Goal: Task Accomplishment & Management: Complete application form

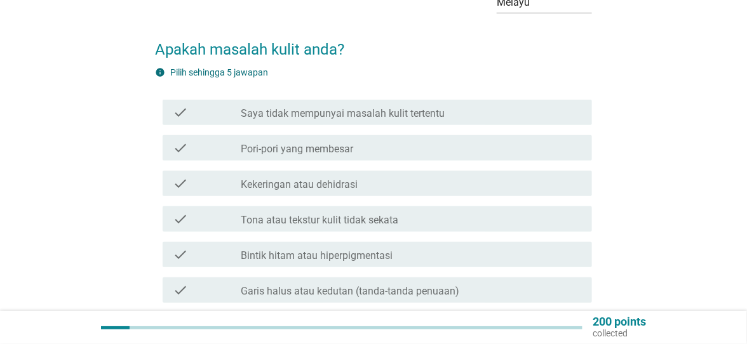
scroll to position [85, 0]
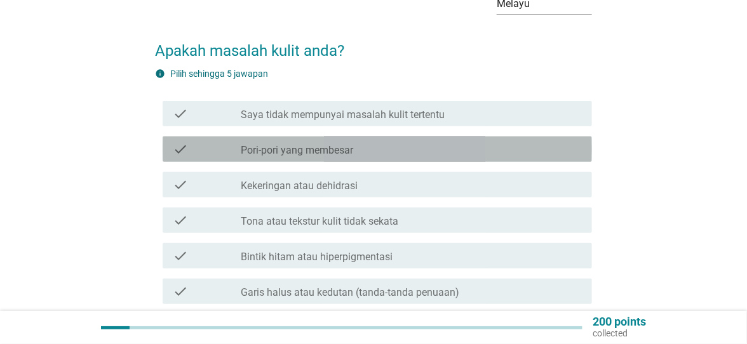
click at [535, 142] on div "check_box_outline_blank Pori-pori yang membesar" at bounding box center [411, 149] width 341 height 15
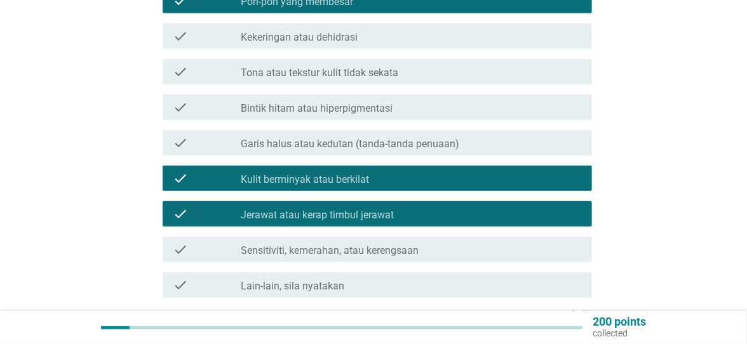
scroll to position [284, 0]
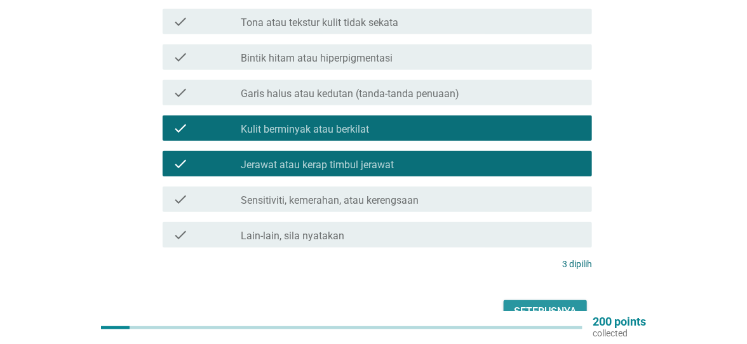
click at [569, 304] on div "Seterusnya" at bounding box center [545, 311] width 63 height 15
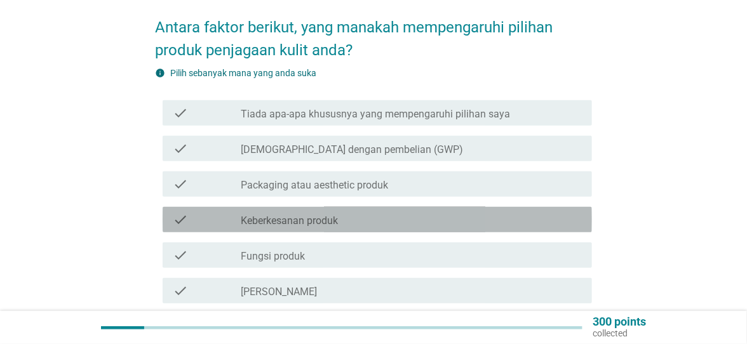
scroll to position [109, 0]
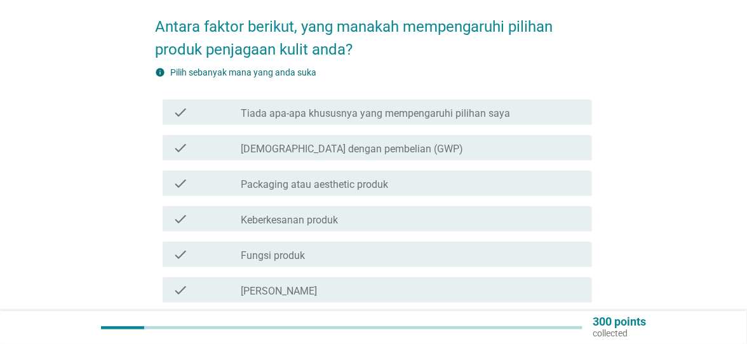
click at [431, 318] on div "check_box_outline_blank Harga produk" at bounding box center [411, 325] width 341 height 15
click at [477, 212] on div "check_box_outline_blank Keberkesanan produk" at bounding box center [411, 219] width 341 height 15
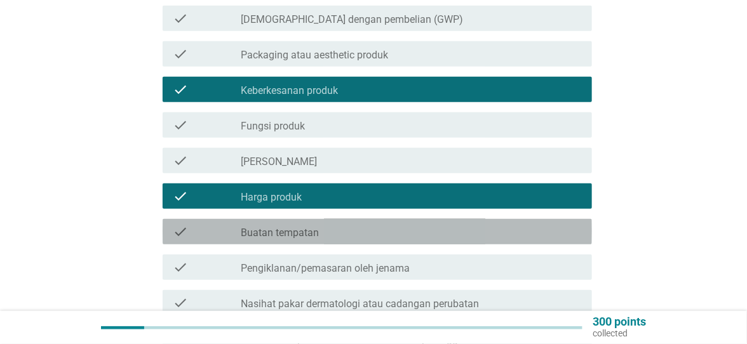
scroll to position [248, 0]
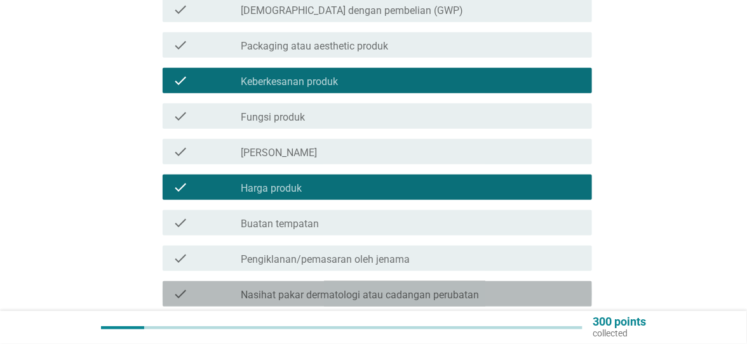
click at [514, 290] on div "check_box_outline_blank Nasihat pakar dermatologi atau cadangan perubatan" at bounding box center [411, 293] width 341 height 15
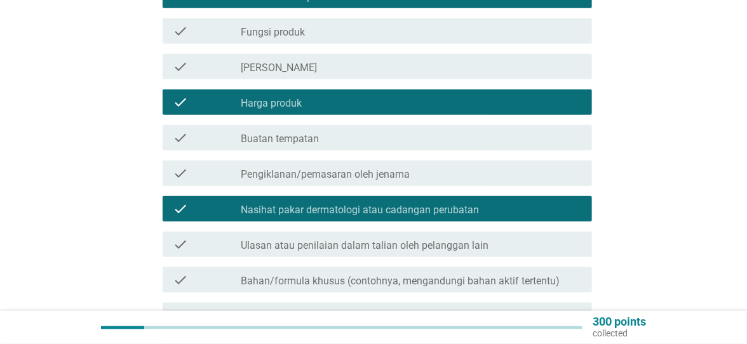
scroll to position [337, 0]
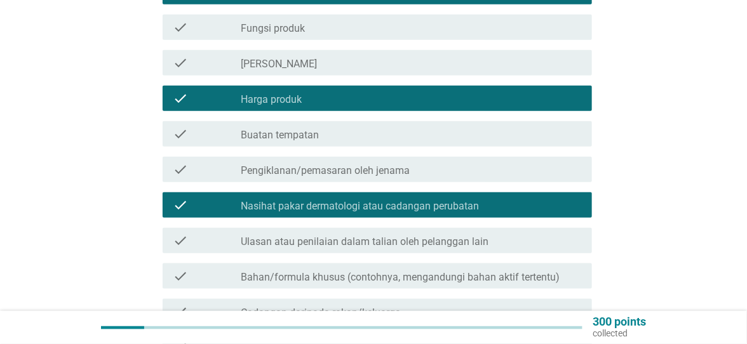
click at [526, 233] on div "check_box_outline_blank Ulasan atau penilaian dalam talian oleh pelanggan lain" at bounding box center [411, 240] width 341 height 15
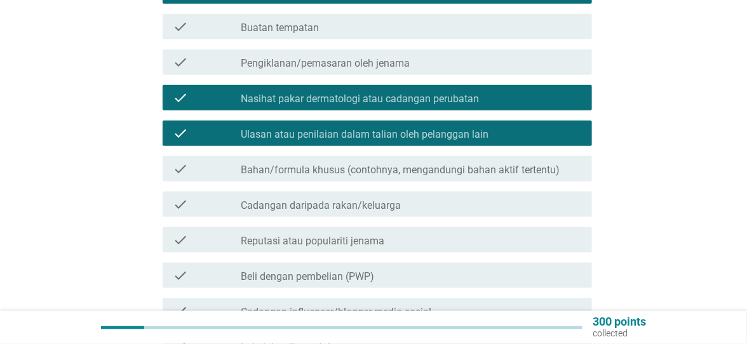
scroll to position [445, 0]
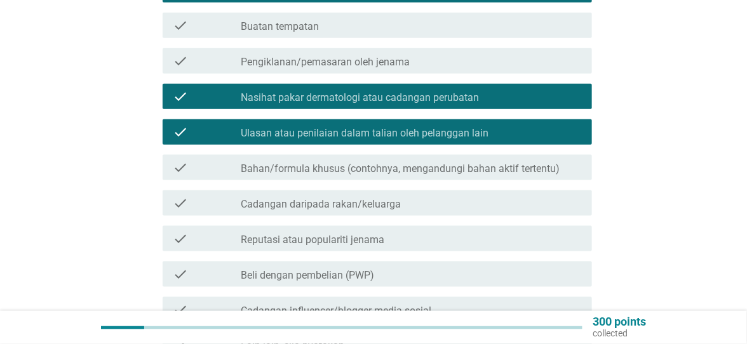
click at [405, 231] on div "check_box_outline_blank Reputasi atau populariti jenama" at bounding box center [411, 238] width 341 height 15
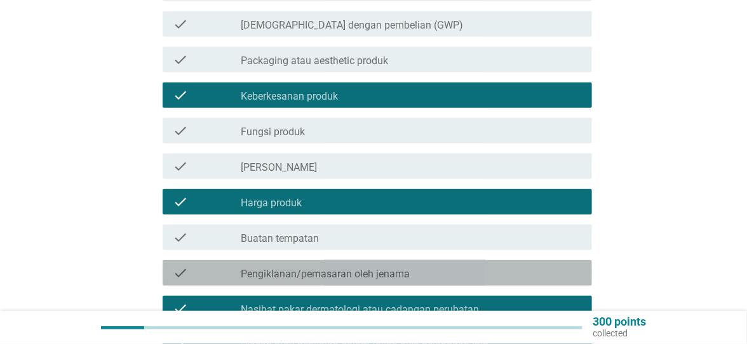
scroll to position [537, 0]
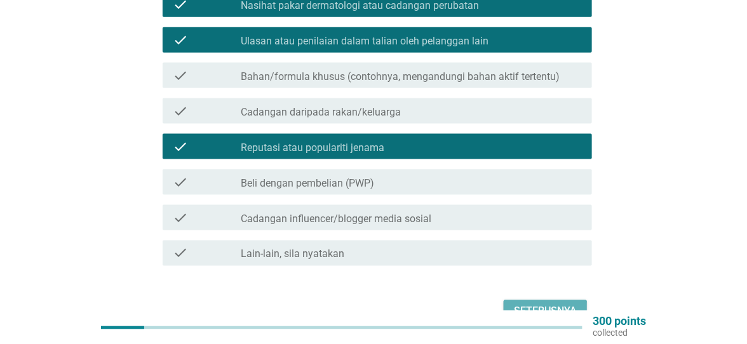
click at [553, 306] on div "Seterusnya" at bounding box center [545, 311] width 63 height 15
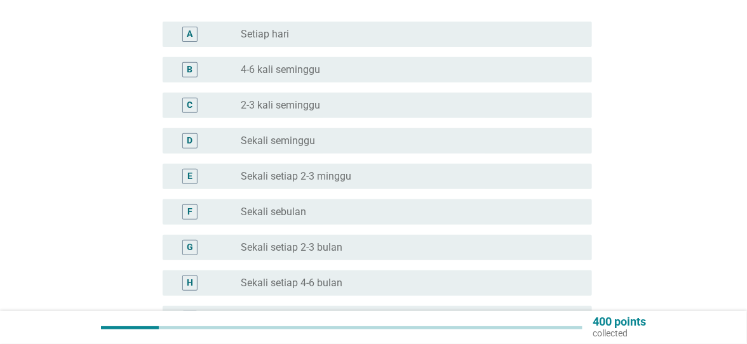
scroll to position [147, 0]
click at [201, 275] on div "H" at bounding box center [190, 282] width 34 height 15
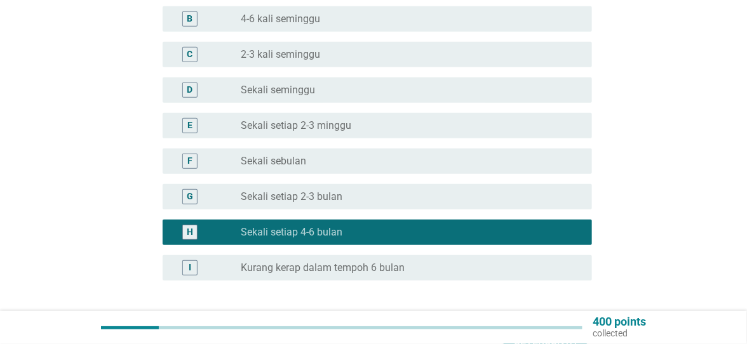
scroll to position [227, 0]
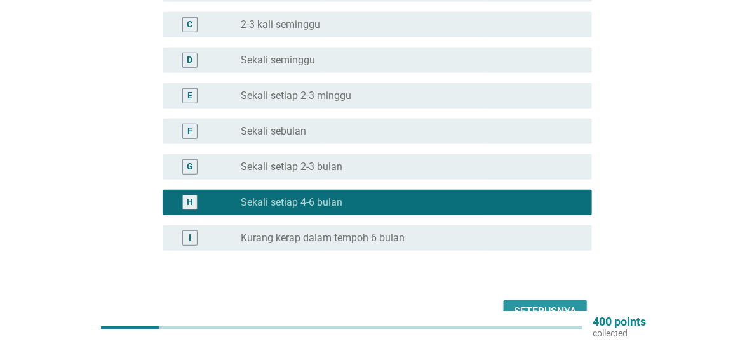
click at [525, 304] on div "Seterusnya" at bounding box center [545, 311] width 63 height 15
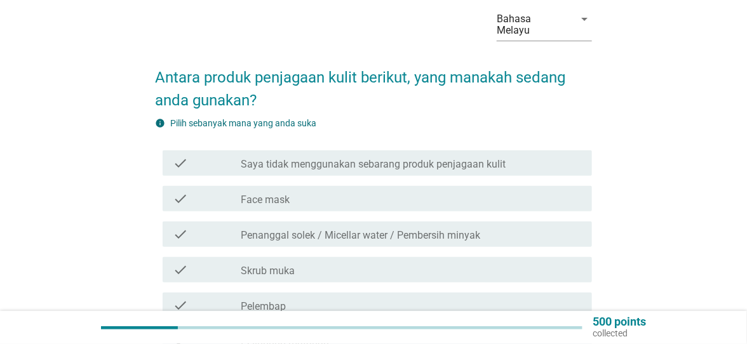
scroll to position [77, 0]
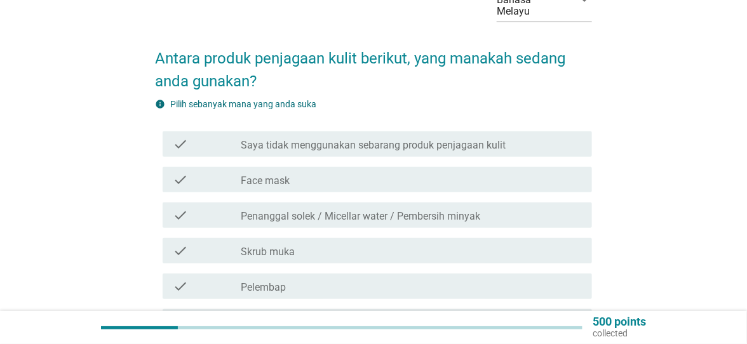
click at [449, 247] on div "check check_box_outline_blank Skrub muka" at bounding box center [377, 250] width 429 height 25
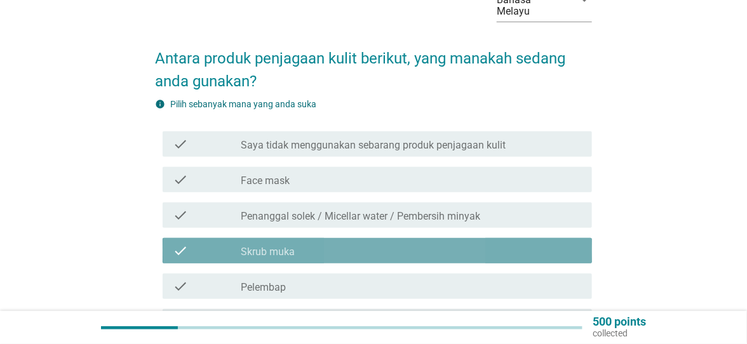
click at [438, 279] on div "check_box_outline_blank Pelembap" at bounding box center [411, 286] width 341 height 15
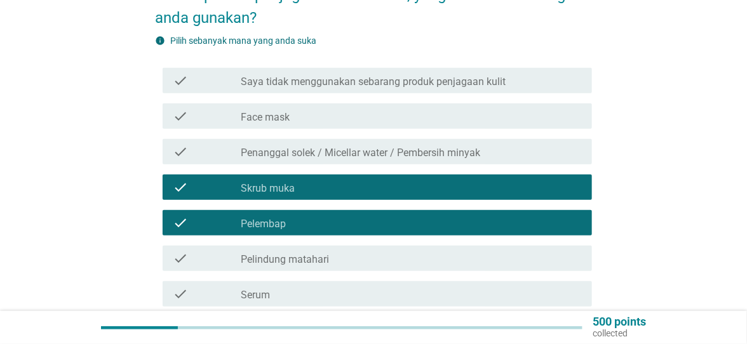
scroll to position [142, 0]
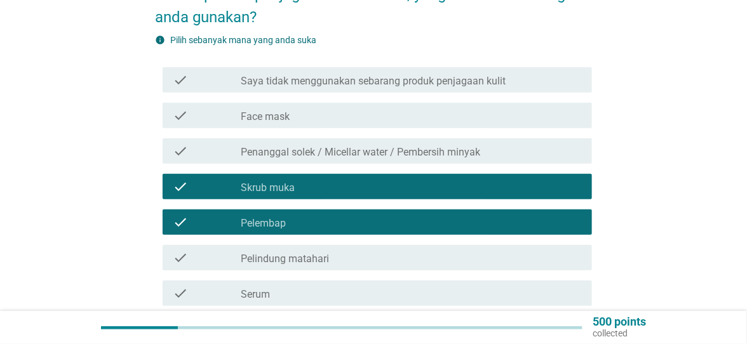
click at [441, 255] on div "check check_box_outline_blank Pelindung matahari" at bounding box center [377, 257] width 429 height 25
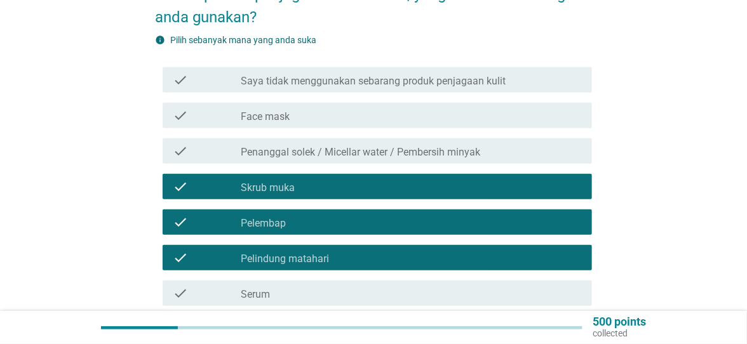
click at [417, 321] on div "check_box_outline_blank Pembersih muka" at bounding box center [411, 328] width 341 height 15
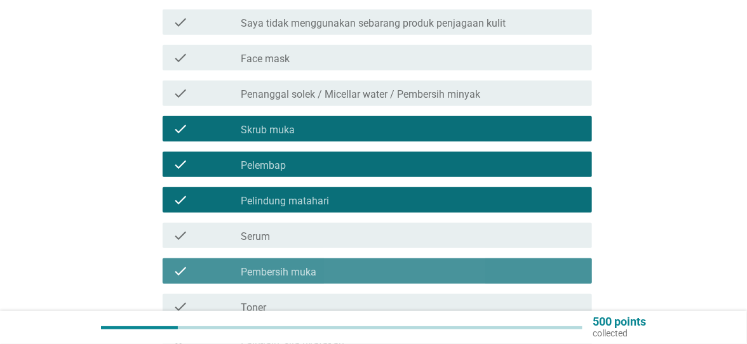
scroll to position [206, 0]
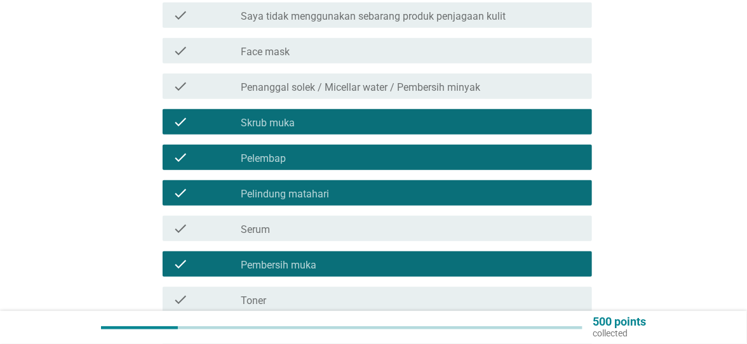
click at [415, 293] on div "check_box_outline_blank Toner" at bounding box center [411, 299] width 341 height 15
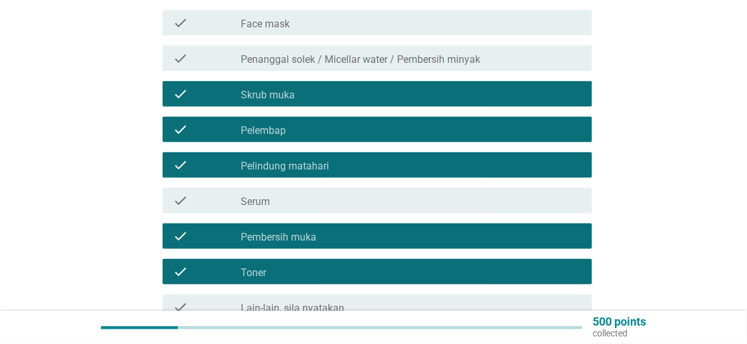
scroll to position [288, 0]
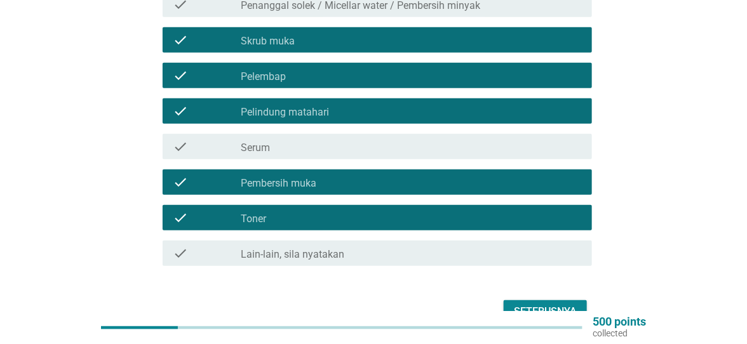
click at [529, 139] on div "check_box_outline_blank Serum" at bounding box center [411, 146] width 341 height 15
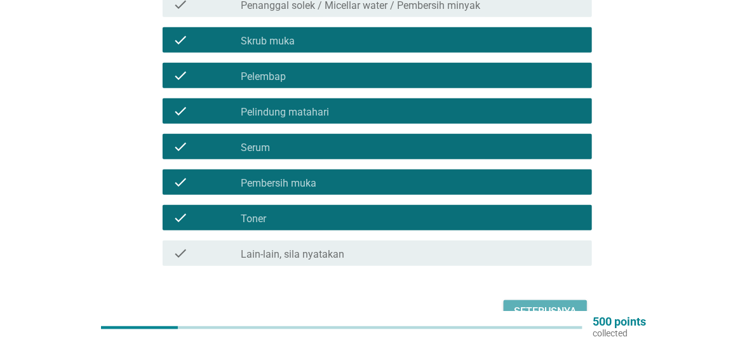
click at [541, 304] on div "Seterusnya" at bounding box center [545, 311] width 63 height 15
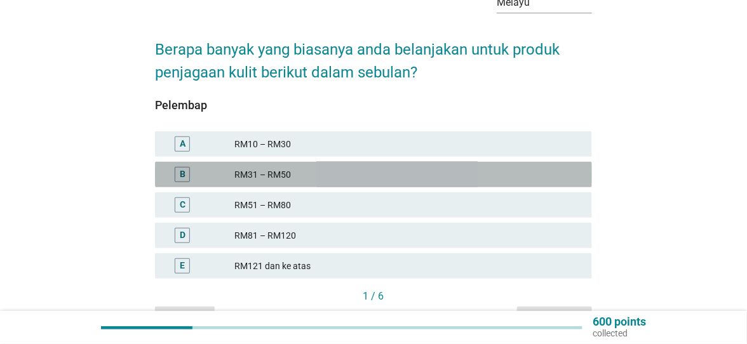
scroll to position [89, 0]
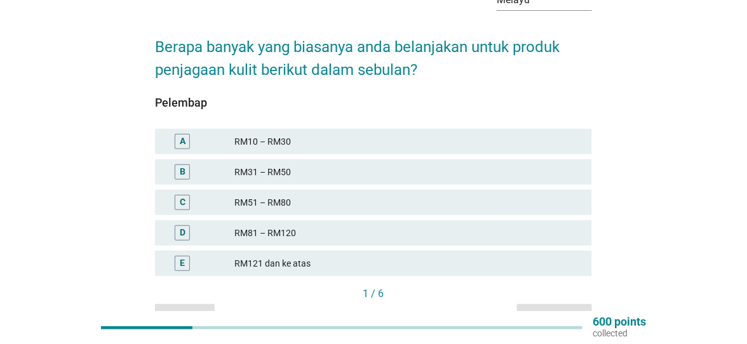
click at [494, 134] on div "RM10 – RM30" at bounding box center [407, 141] width 347 height 15
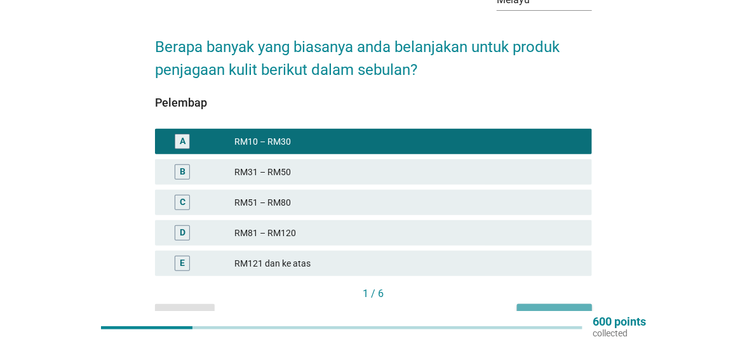
click at [555, 309] on div "Seterusnya" at bounding box center [554, 315] width 55 height 13
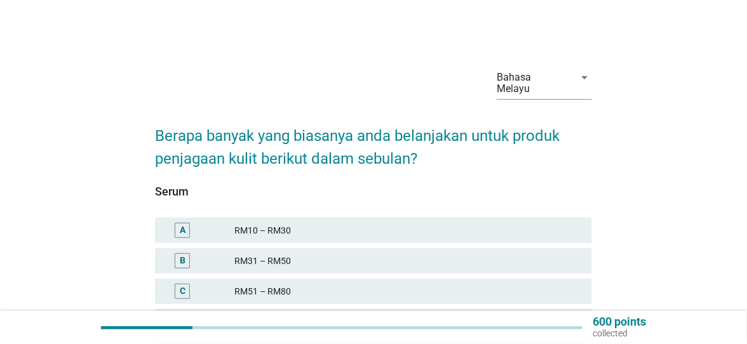
click at [467, 223] on div "RM10 – RM30" at bounding box center [407, 230] width 347 height 15
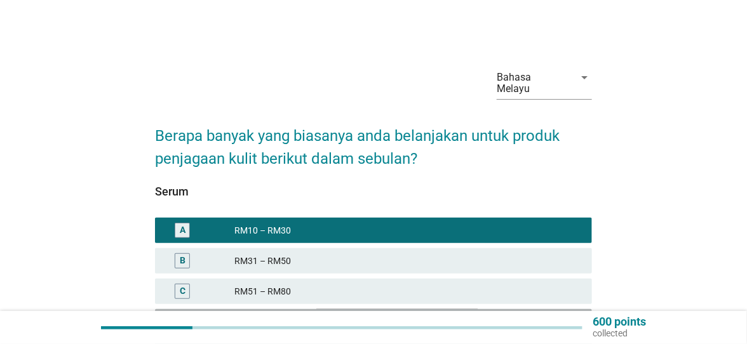
scroll to position [89, 0]
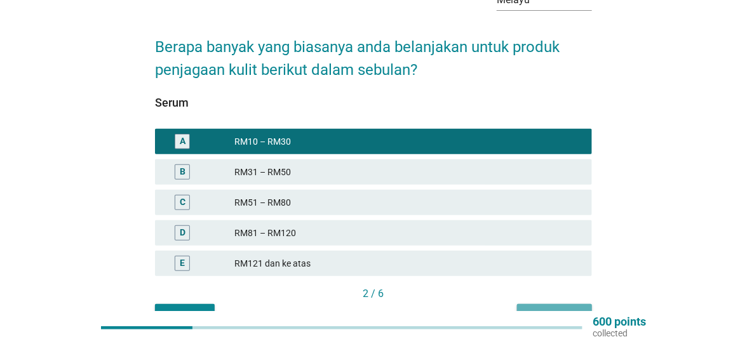
click at [567, 309] on div "Seterusnya" at bounding box center [554, 315] width 55 height 13
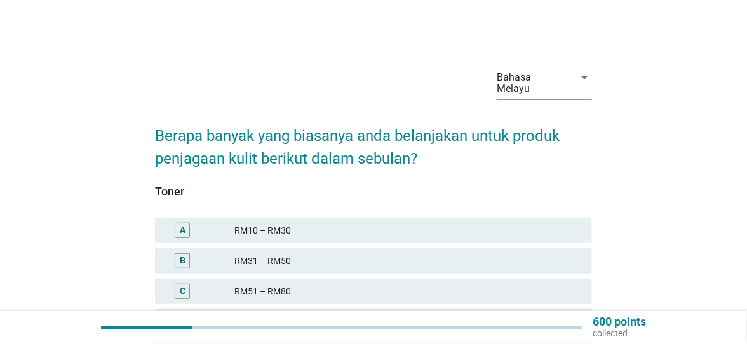
click at [487, 218] on div "A RM10 – RM30" at bounding box center [373, 230] width 437 height 25
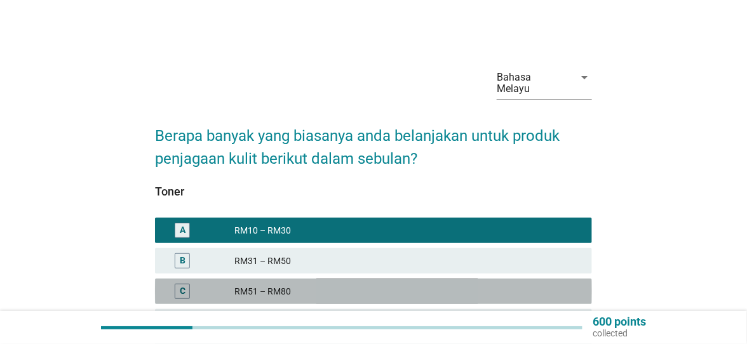
scroll to position [89, 0]
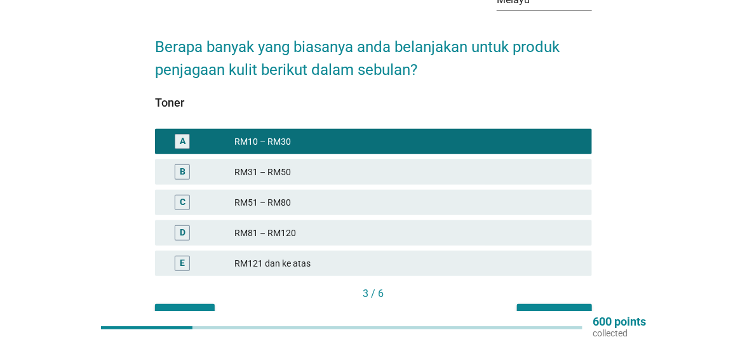
click at [544, 309] on div "Seterusnya" at bounding box center [554, 315] width 55 height 13
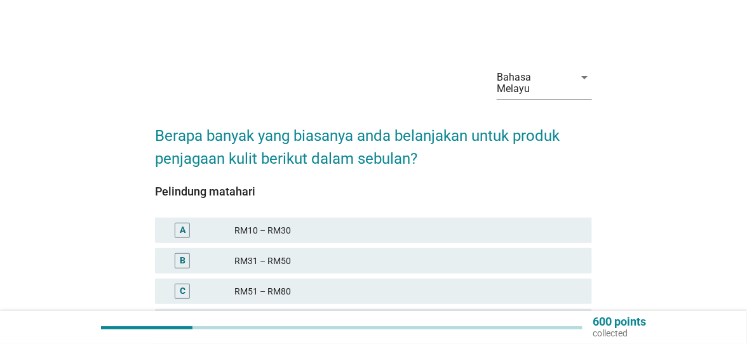
click at [486, 223] on div "RM10 – RM30" at bounding box center [407, 230] width 347 height 15
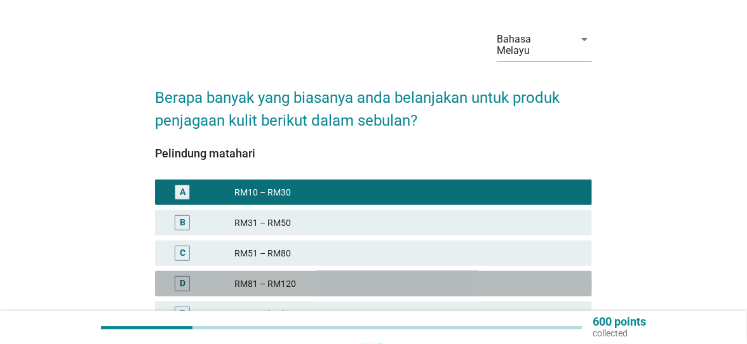
scroll to position [89, 0]
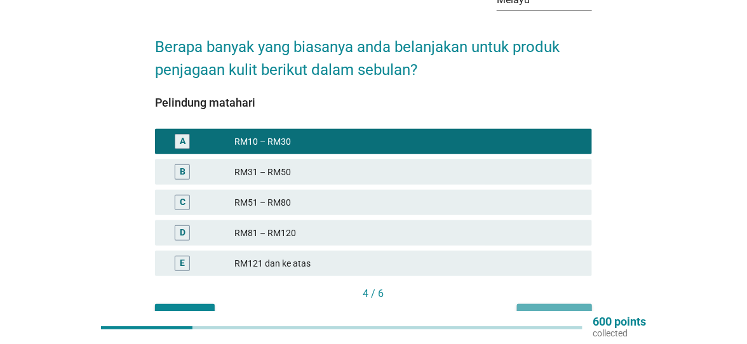
click at [548, 309] on div "Seterusnya" at bounding box center [554, 315] width 55 height 13
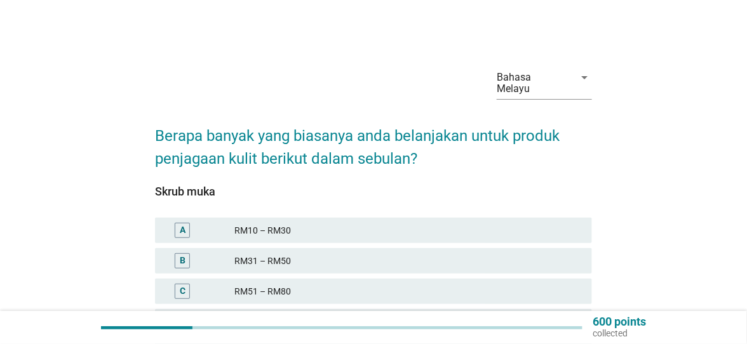
click at [492, 226] on div "RM10 – RM30" at bounding box center [407, 230] width 347 height 15
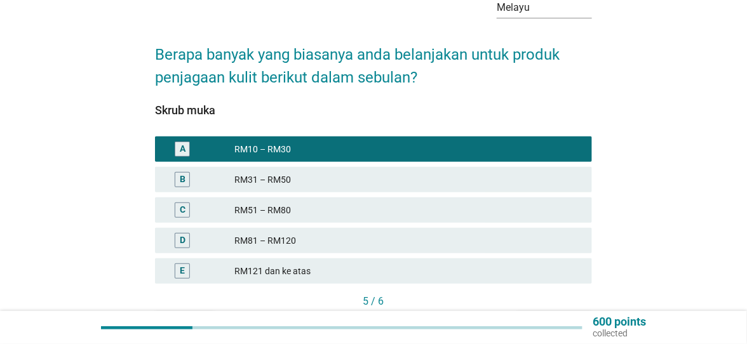
scroll to position [89, 0]
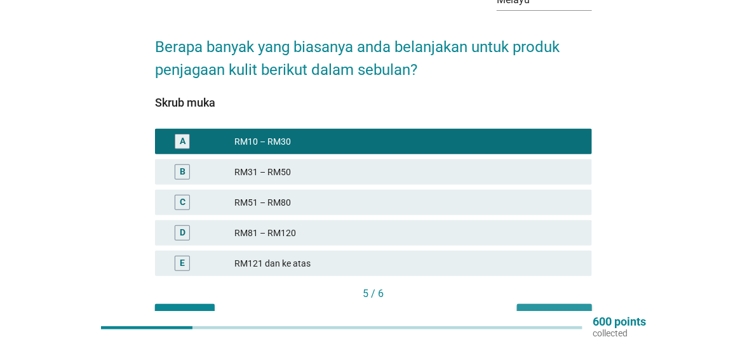
click at [557, 309] on div "Seterusnya" at bounding box center [554, 315] width 55 height 13
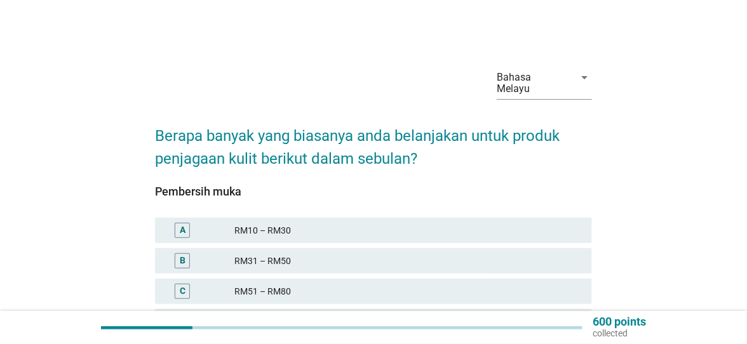
click at [501, 229] on div "A RM10 – RM30" at bounding box center [373, 230] width 437 height 25
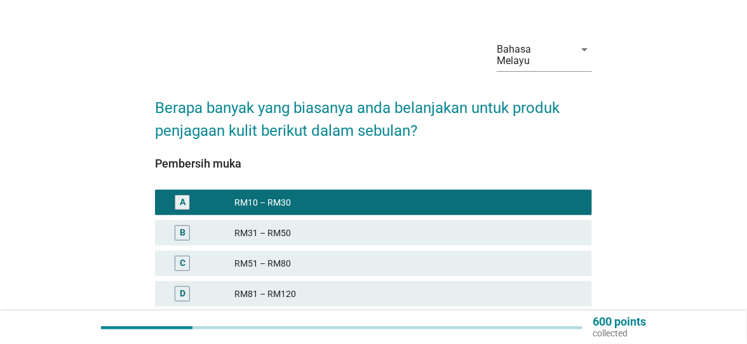
scroll to position [89, 0]
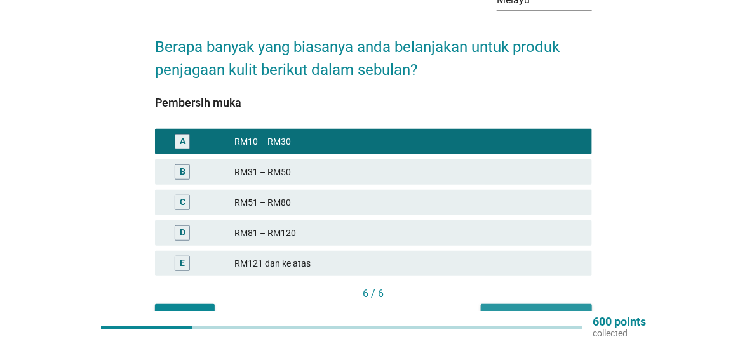
click at [554, 309] on div "Soalan seterusnya" at bounding box center [536, 315] width 91 height 13
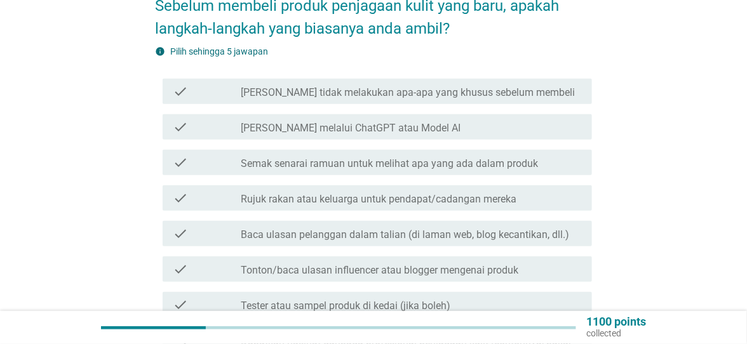
scroll to position [130, 0]
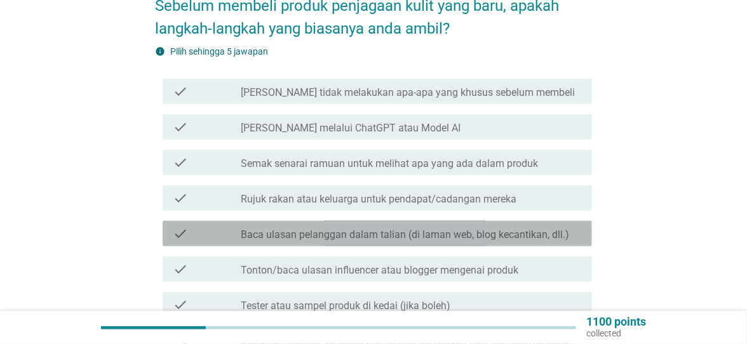
click at [214, 229] on div "check check_box_outline_blank Baca ulasan pelanggan dalam talian (di laman web,…" at bounding box center [377, 233] width 429 height 25
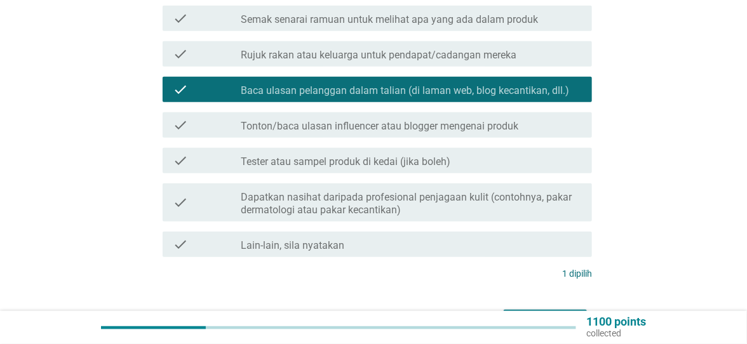
scroll to position [278, 0]
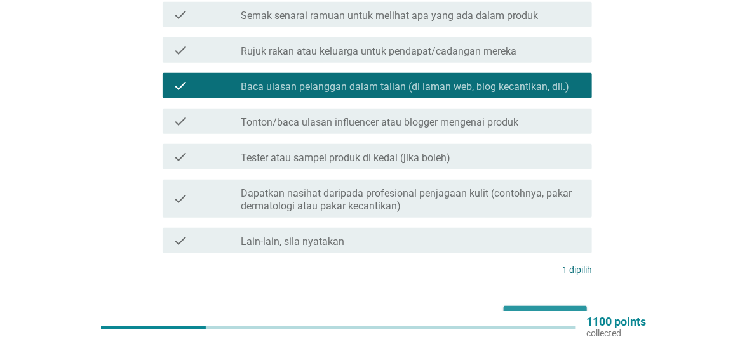
click at [530, 316] on button "Seterusnya" at bounding box center [545, 317] width 83 height 23
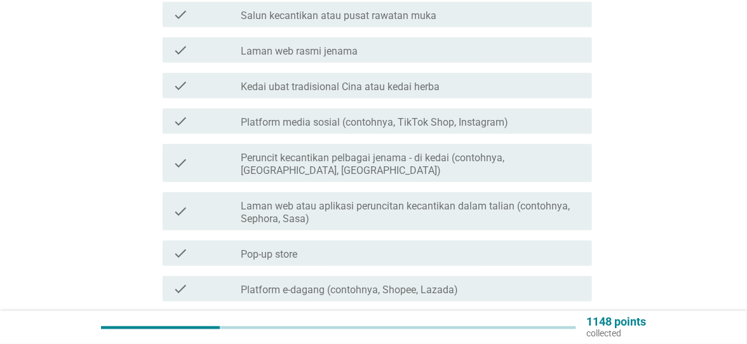
scroll to position [0, 0]
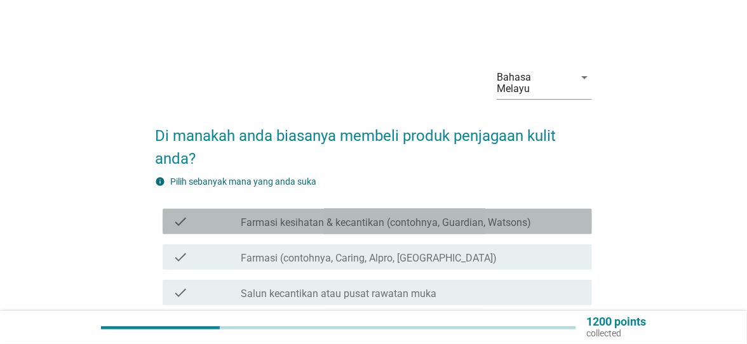
click at [217, 217] on div "check check_box_outline_blank Farmasi kesihatan & kecantikan (contohnya, Guardi…" at bounding box center [377, 221] width 429 height 25
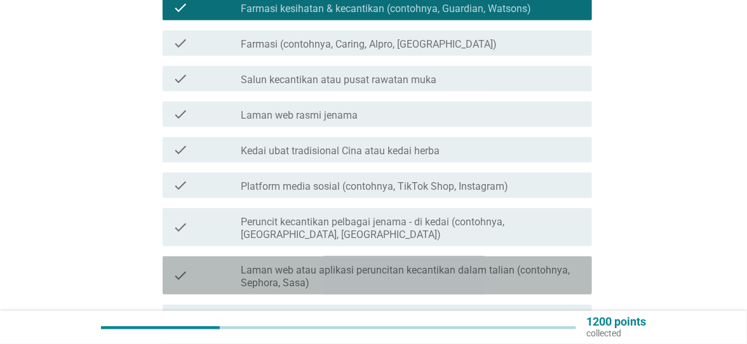
scroll to position [219, 0]
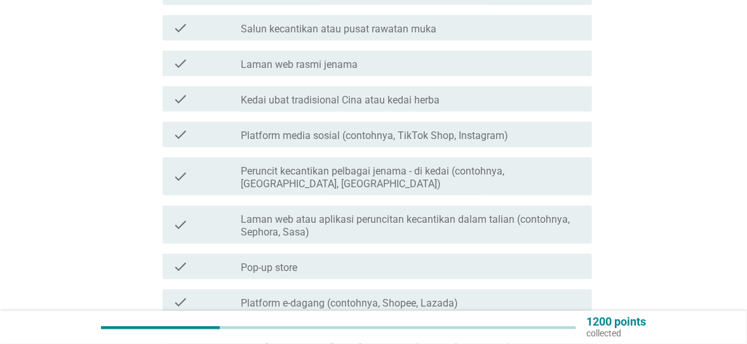
click at [242, 297] on label "Platform e-dagang (contohnya, Shopee, Lazada)" at bounding box center [349, 303] width 217 height 13
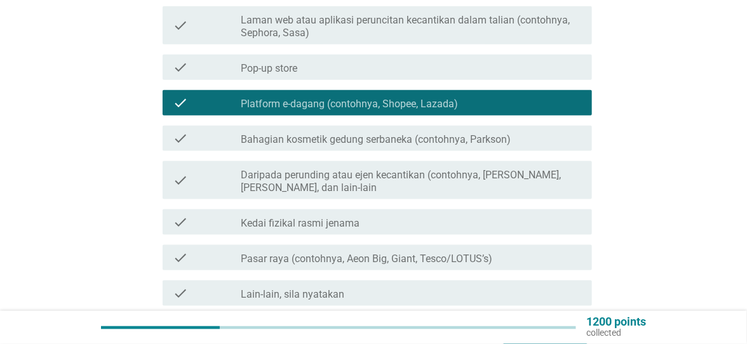
scroll to position [475, 0]
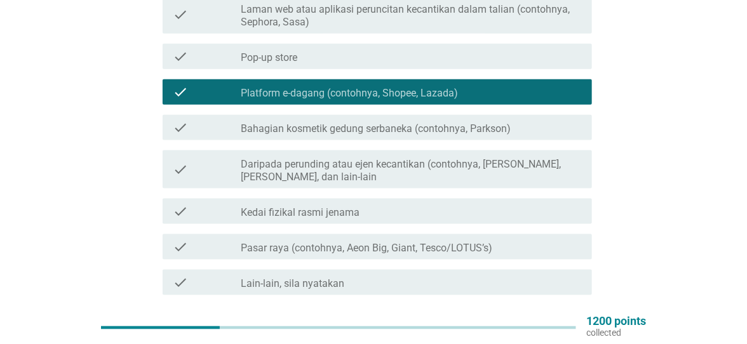
click at [522, 333] on div "Seterusnya" at bounding box center [545, 340] width 63 height 15
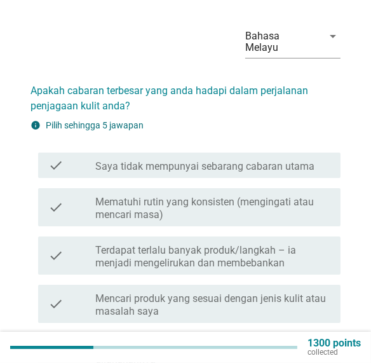
scroll to position [36, 0]
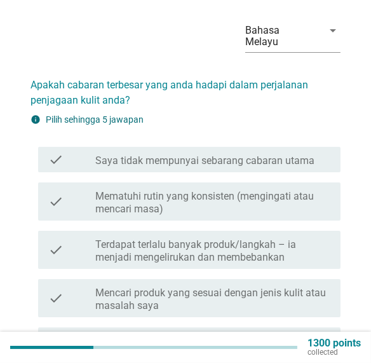
click at [74, 189] on div "check" at bounding box center [71, 201] width 47 height 28
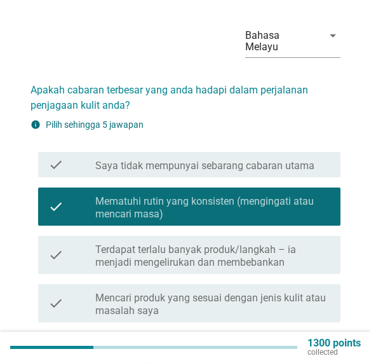
scroll to position [19, 0]
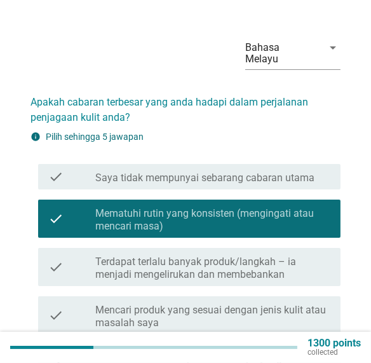
click at [66, 257] on div "check" at bounding box center [71, 267] width 47 height 28
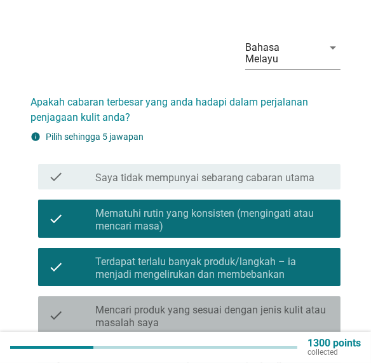
click at [67, 306] on div "check" at bounding box center [71, 315] width 47 height 28
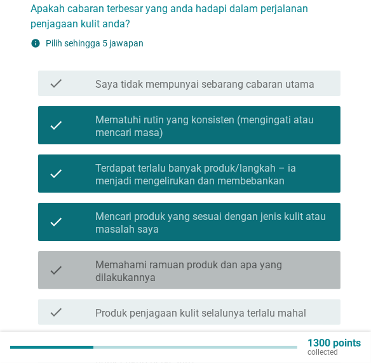
scroll to position [126, 0]
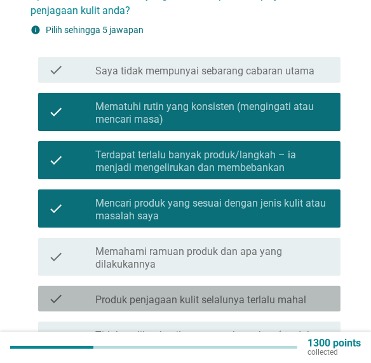
click at [71, 291] on div "check" at bounding box center [71, 298] width 47 height 15
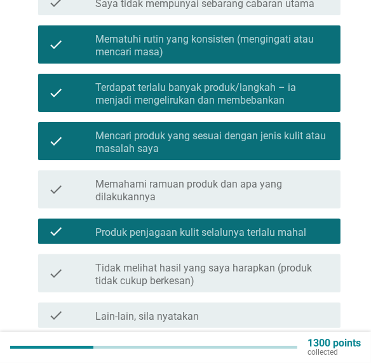
scroll to position [194, 0]
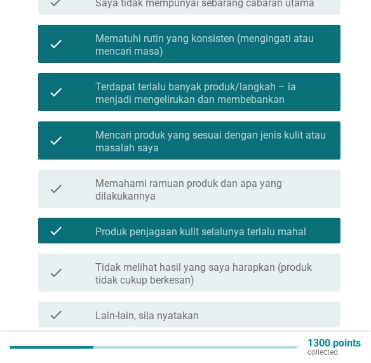
click at [60, 269] on icon "check" at bounding box center [55, 273] width 15 height 28
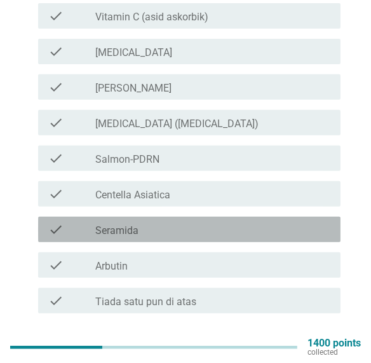
scroll to position [321, 0]
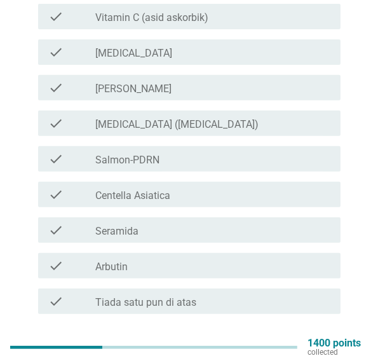
click at [255, 116] on div "check_box_outline_blank [MEDICAL_DATA] ([MEDICAL_DATA])" at bounding box center [212, 123] width 235 height 15
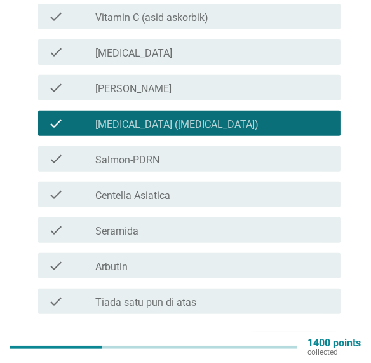
click at [264, 82] on div "check_box_outline_blank [PERSON_NAME]" at bounding box center [212, 87] width 235 height 15
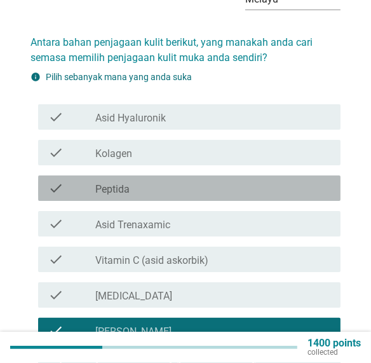
scroll to position [77, 0]
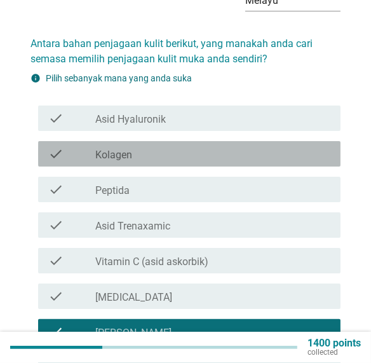
click at [229, 146] on div "check_box_outline_blank Kolagen" at bounding box center [212, 153] width 235 height 15
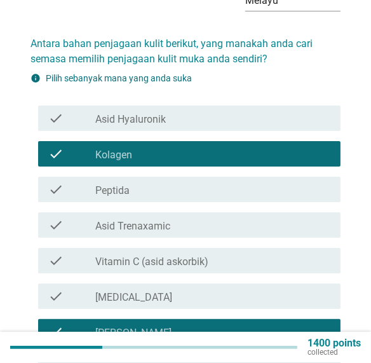
click at [205, 255] on label "Vitamin C (asid askorbik)" at bounding box center [151, 261] width 113 height 13
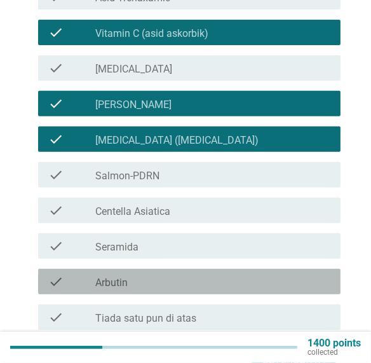
scroll to position [310, 0]
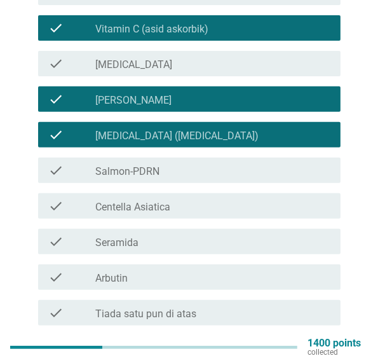
click at [262, 234] on div "check_box_outline_blank Seramida" at bounding box center [212, 241] width 235 height 15
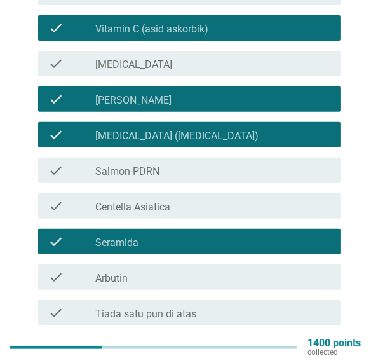
click at [297, 344] on div "Seterusnya" at bounding box center [293, 355] width 63 height 15
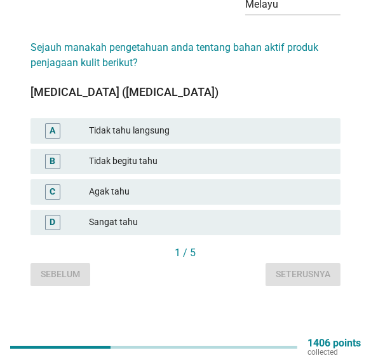
scroll to position [0, 0]
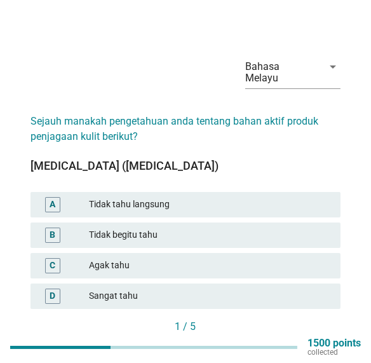
click at [206, 242] on div "Tidak begitu tahu" at bounding box center [209, 234] width 241 height 15
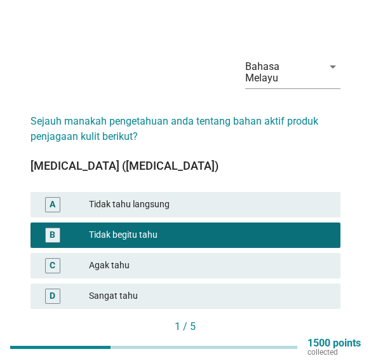
click at [309, 344] on div "Seterusnya" at bounding box center [303, 347] width 55 height 13
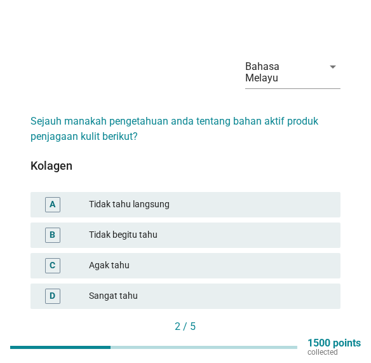
click at [230, 230] on div "Tidak begitu tahu" at bounding box center [209, 234] width 241 height 15
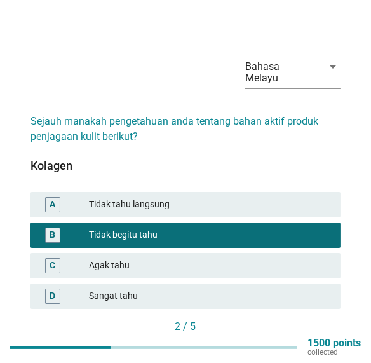
click at [227, 272] on div "Agak tahu" at bounding box center [209, 265] width 241 height 15
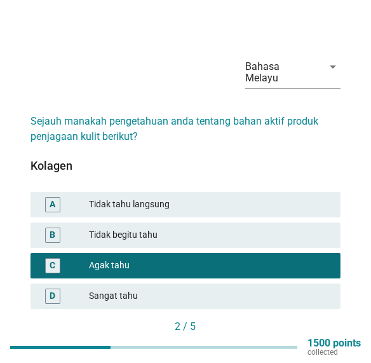
click at [295, 344] on div "Seterusnya" at bounding box center [303, 347] width 55 height 13
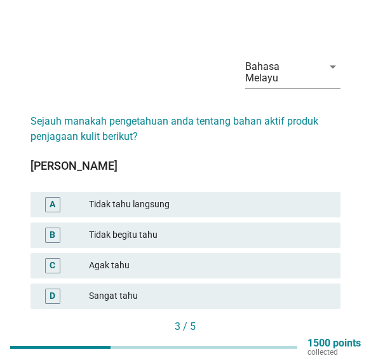
click at [247, 238] on div "Tidak begitu tahu" at bounding box center [209, 234] width 241 height 15
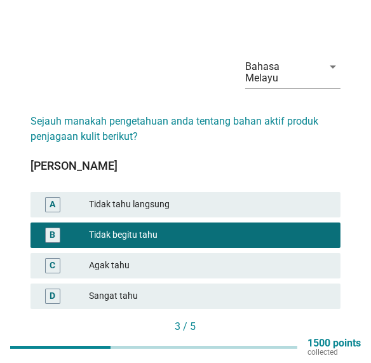
click at [309, 344] on div "Seterusnya" at bounding box center [303, 347] width 55 height 13
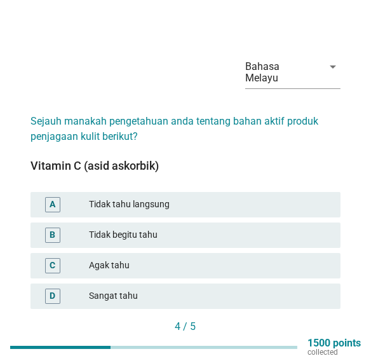
click at [241, 238] on div "Tidak begitu tahu" at bounding box center [209, 234] width 241 height 15
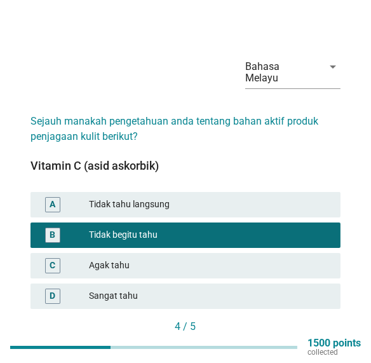
click at [248, 263] on div "Agak tahu" at bounding box center [209, 265] width 241 height 15
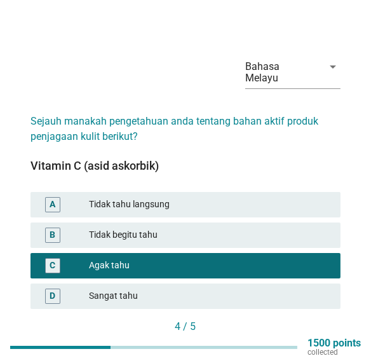
click at [305, 344] on div "Seterusnya" at bounding box center [303, 347] width 55 height 13
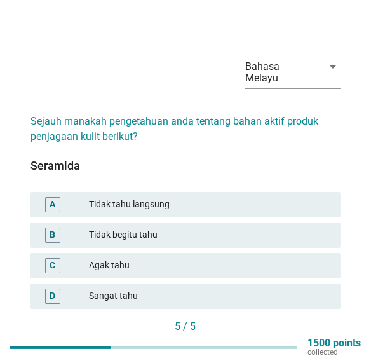
click at [250, 234] on div "Tidak begitu tahu" at bounding box center [209, 234] width 241 height 15
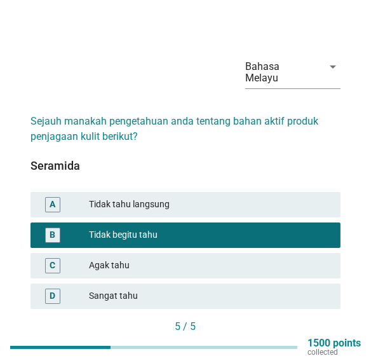
click at [300, 344] on button "Soalan seterusnya" at bounding box center [284, 348] width 111 height 23
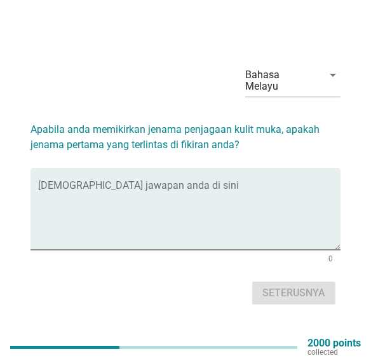
click at [255, 221] on textarea "Isikan jawapan anda di sini" at bounding box center [189, 216] width 302 height 67
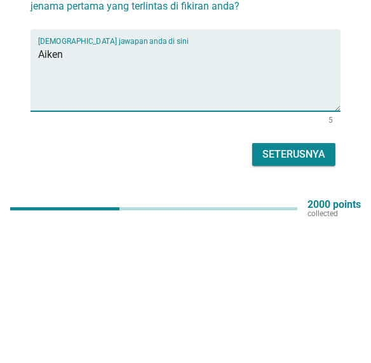
type textarea "Aiken"
click at [285, 300] on div "Seterusnya" at bounding box center [293, 292] width 63 height 15
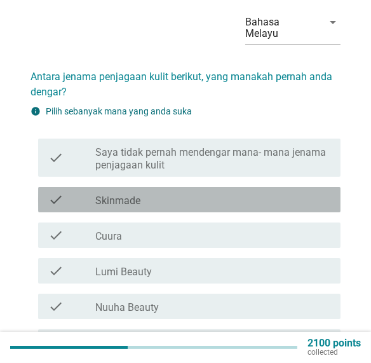
scroll to position [47, 0]
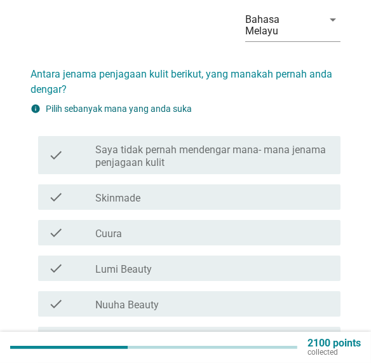
click at [255, 189] on div "check_box_outline_blank Skinmade" at bounding box center [212, 196] width 235 height 15
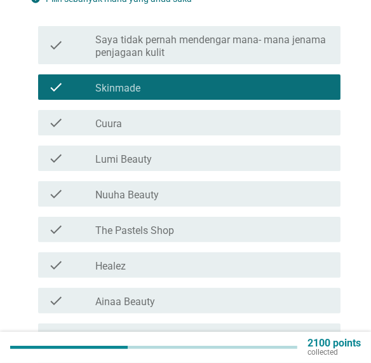
scroll to position [157, 0]
click at [203, 328] on div "check_box_outline_blank Skintific" at bounding box center [212, 335] width 235 height 15
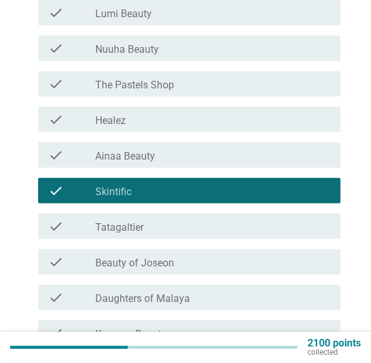
scroll to position [309, 0]
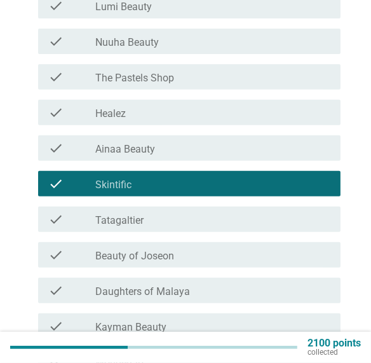
click at [229, 247] on div "check_box_outline_blank Beauty of Joseon" at bounding box center [212, 254] width 235 height 15
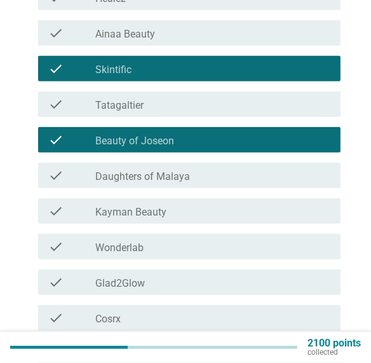
scroll to position [426, 0]
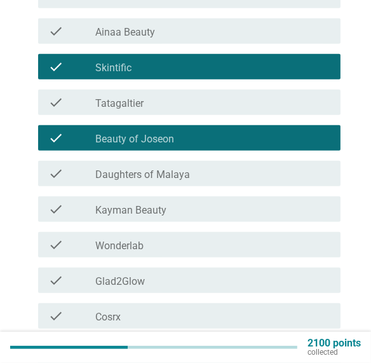
click at [226, 237] on div "check_box_outline_blank Wonderlab" at bounding box center [212, 244] width 235 height 15
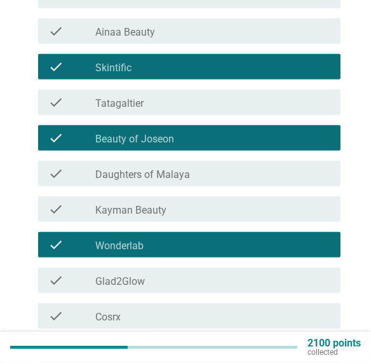
click at [221, 273] on div "check_box_outline_blank Glad2Glow" at bounding box center [212, 280] width 235 height 15
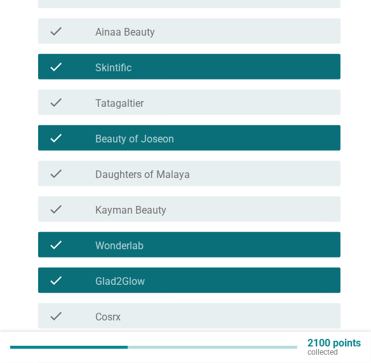
click at [212, 308] on div "check_box_outline_blank Cosrx" at bounding box center [212, 315] width 235 height 15
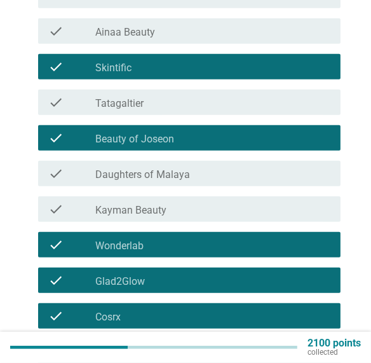
click at [208, 344] on div "check_box_outline_blank The Raw" at bounding box center [212, 351] width 235 height 15
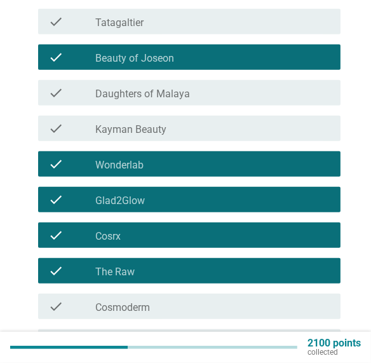
scroll to position [508, 0]
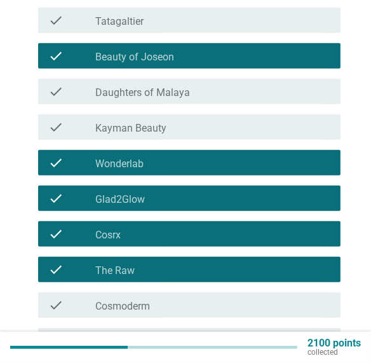
click at [212, 297] on div "check_box_outline_blank Cosmoderm" at bounding box center [212, 304] width 235 height 15
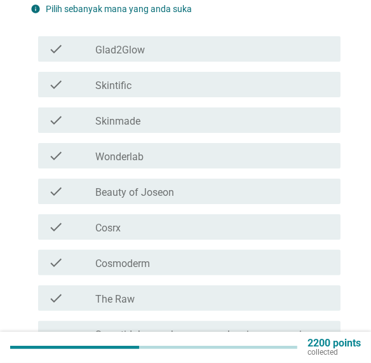
scroll to position [147, 0]
click at [234, 219] on div "check_box_outline_blank Cosrx" at bounding box center [212, 226] width 235 height 15
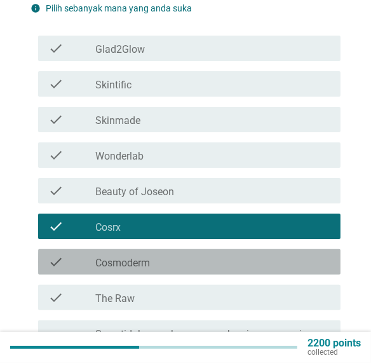
click at [238, 254] on div "check_box_outline_blank Cosmoderm" at bounding box center [212, 261] width 235 height 15
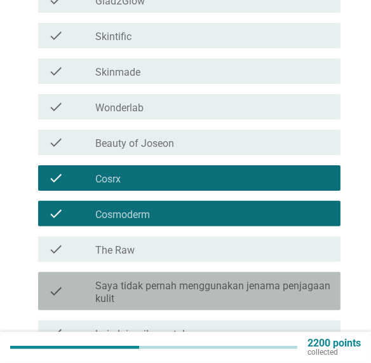
scroll to position [228, 0]
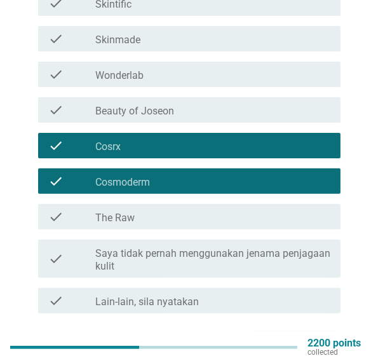
click at [299, 336] on div "Seterusnya" at bounding box center [293, 343] width 63 height 15
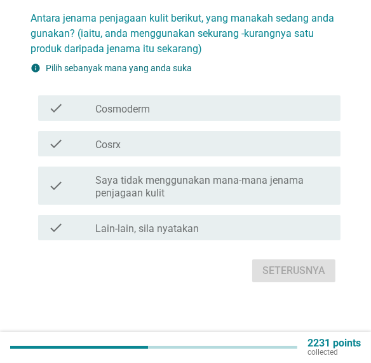
scroll to position [0, 0]
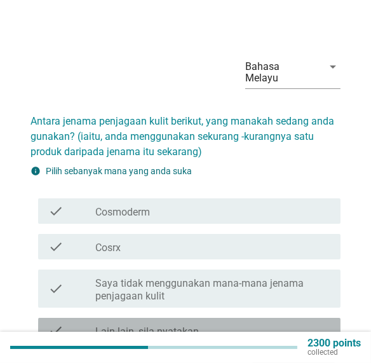
click at [274, 323] on div "check_box Lain-lain, sila nyatakan" at bounding box center [212, 330] width 235 height 15
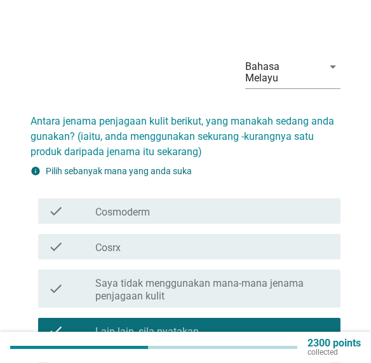
click at [246, 344] on textarea at bounding box center [193, 364] width 274 height 32
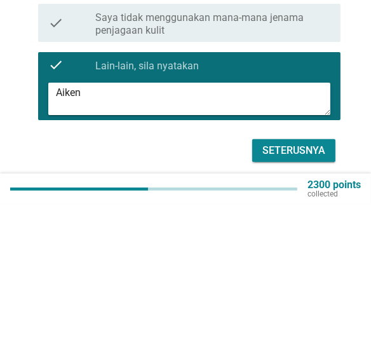
scroll to position [111, 0]
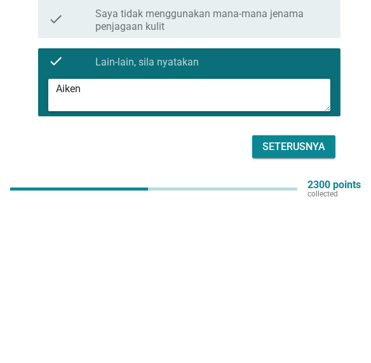
type textarea "Aiken"
click at [324, 297] on div "Seterusnya" at bounding box center [293, 304] width 63 height 15
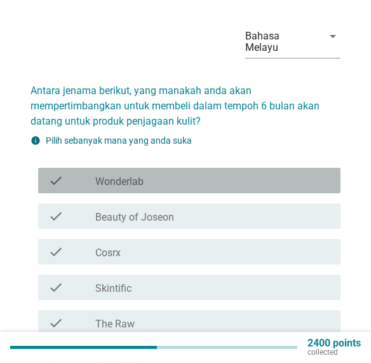
scroll to position [32, 0]
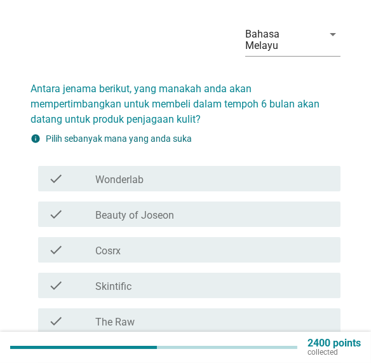
click at [255, 242] on div "check_box Cosrx" at bounding box center [212, 249] width 235 height 15
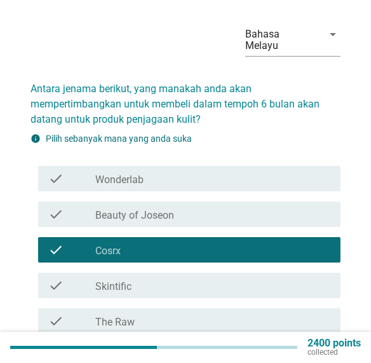
click at [249, 278] on div "check_box_outline_blank Skintific" at bounding box center [212, 285] width 235 height 15
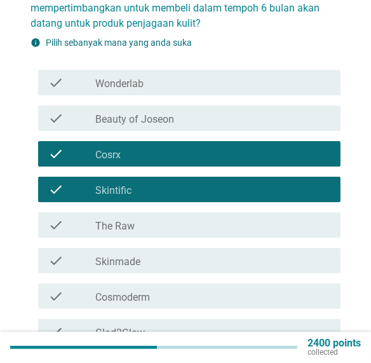
scroll to position [128, 0]
click at [255, 293] on div "check check_box Cosmoderm" at bounding box center [189, 295] width 302 height 25
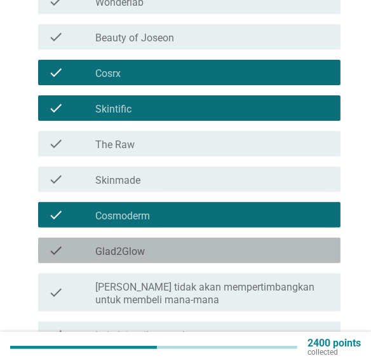
scroll to position [243, 0]
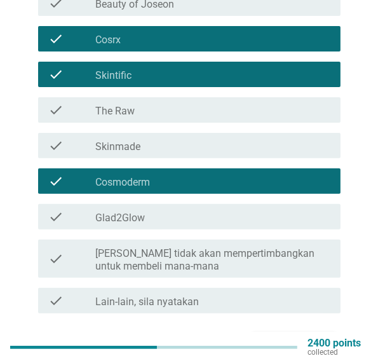
click at [297, 336] on div "Seterusnya" at bounding box center [293, 343] width 63 height 15
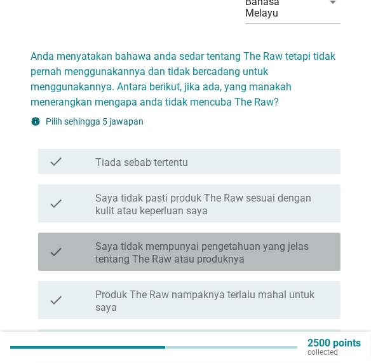
scroll to position [67, 0]
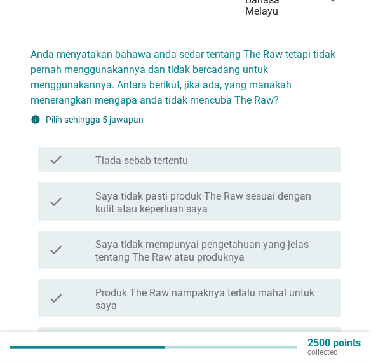
click at [292, 293] on label "Produk The Raw nampaknya terlalu mahal untuk saya" at bounding box center [212, 298] width 235 height 25
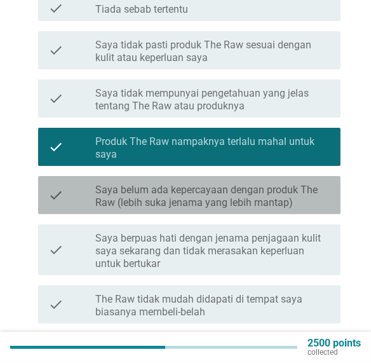
scroll to position [282, 0]
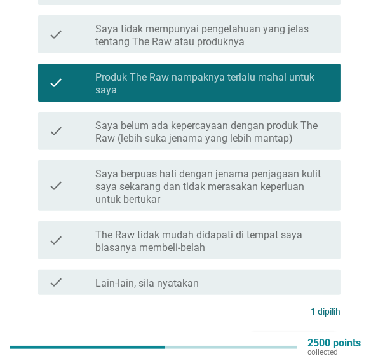
click at [295, 336] on div "Seterusnya" at bounding box center [293, 343] width 63 height 15
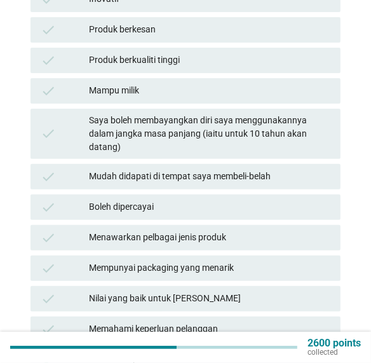
scroll to position [241, 0]
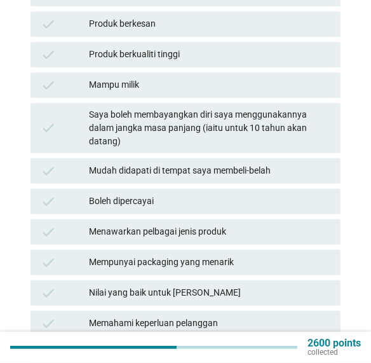
click at [266, 344] on div "Tiada satu pun di atas" at bounding box center [209, 353] width 241 height 15
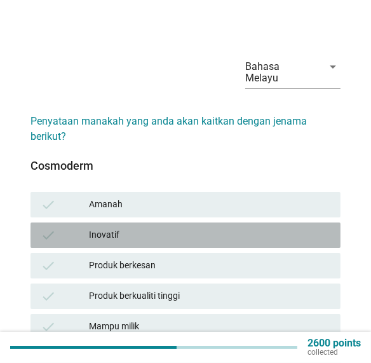
click at [265, 222] on div "check Inovatif" at bounding box center [185, 234] width 310 height 25
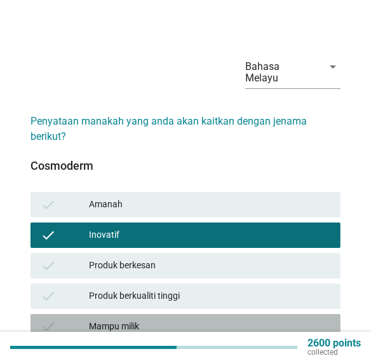
click at [258, 319] on div "Mampu milik" at bounding box center [209, 326] width 241 height 15
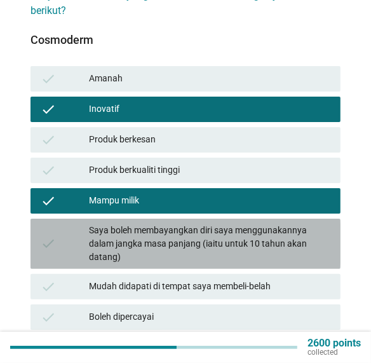
scroll to position [131, 0]
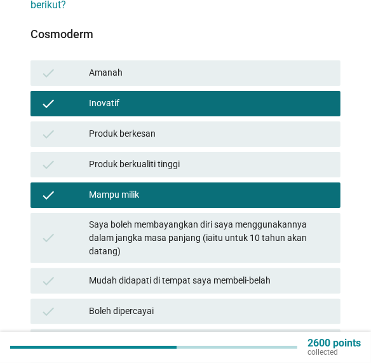
click at [308, 273] on div "Mudah didapati di tempat saya membeli-belah" at bounding box center [209, 280] width 241 height 15
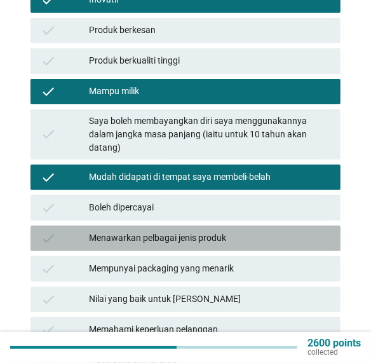
click at [321, 231] on div "Menawarkan pelbagai jenis produk" at bounding box center [209, 238] width 241 height 15
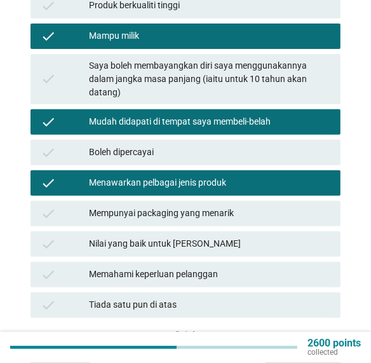
scroll to position [300, 0]
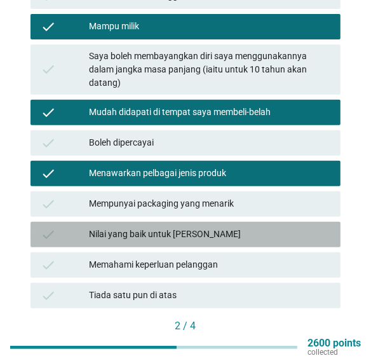
click at [313, 222] on div "check Nilai yang baik untuk [PERSON_NAME]" at bounding box center [185, 234] width 310 height 25
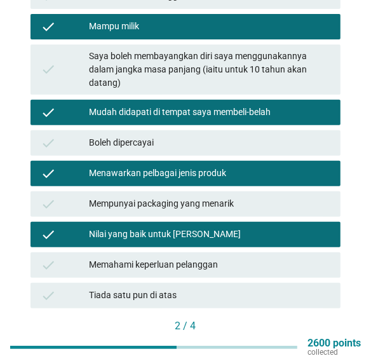
click at [316, 340] on div "Seterusnya" at bounding box center [303, 346] width 55 height 13
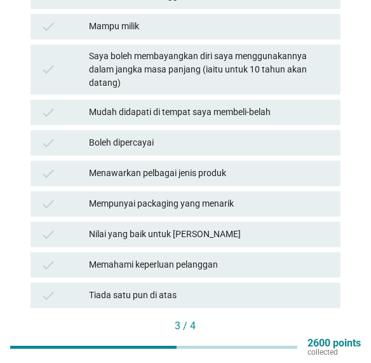
click at [286, 288] on div "Tiada satu pun di atas" at bounding box center [209, 295] width 241 height 15
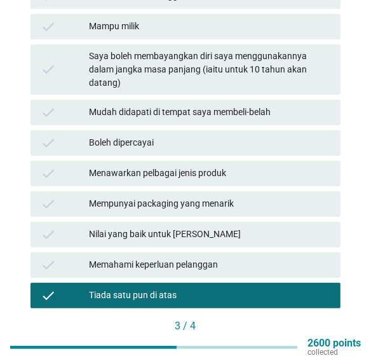
click at [316, 340] on div "Seterusnya" at bounding box center [303, 346] width 55 height 13
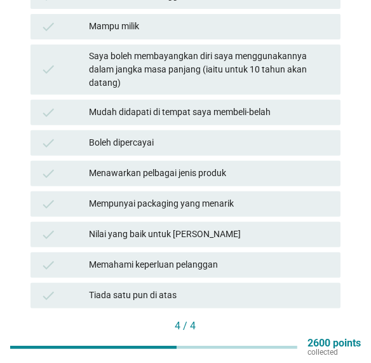
scroll to position [0, 0]
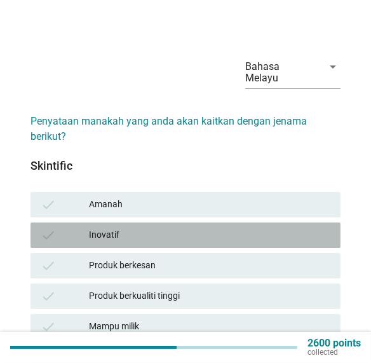
click at [274, 227] on div "Inovatif" at bounding box center [209, 234] width 241 height 15
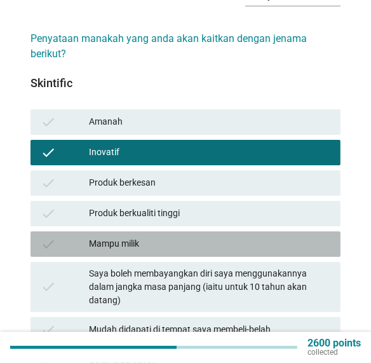
scroll to position [84, 0]
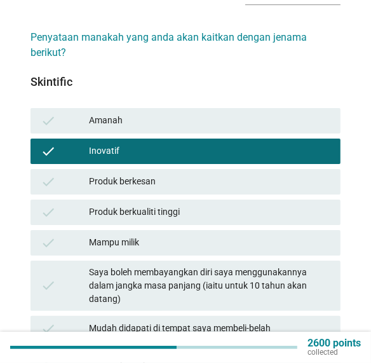
click at [279, 235] on div "Mampu milik" at bounding box center [209, 242] width 241 height 15
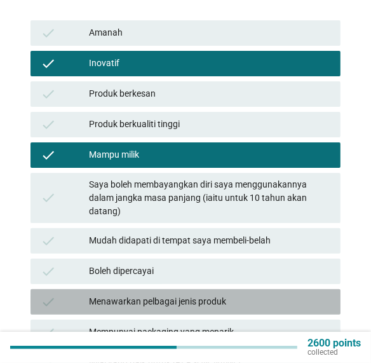
scroll to position [193, 0]
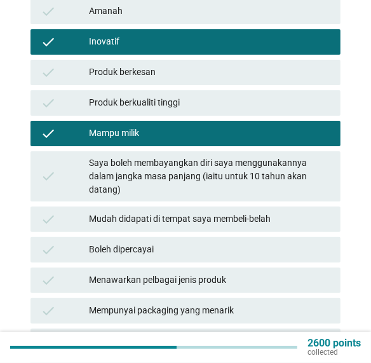
click at [299, 273] on div "Menawarkan pelbagai jenis produk" at bounding box center [209, 280] width 241 height 15
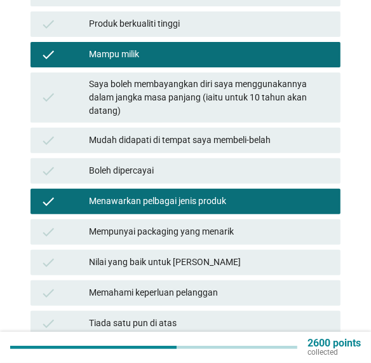
scroll to position [273, 0]
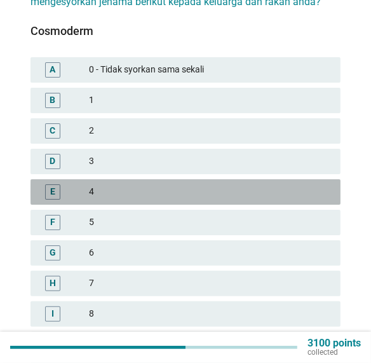
scroll to position [149, 0]
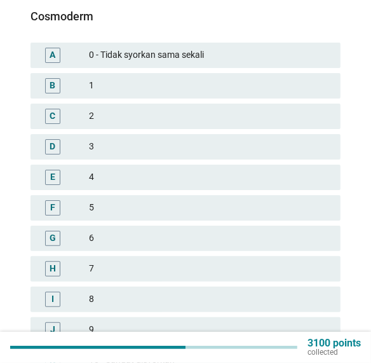
click at [246, 261] on div "7" at bounding box center [209, 268] width 241 height 15
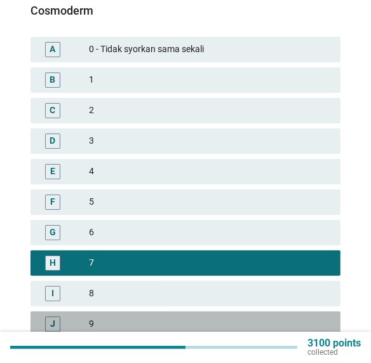
scroll to position [214, 0]
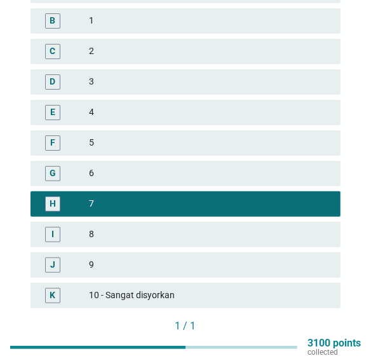
click at [303, 340] on div "Soalan seterusnya" at bounding box center [284, 346] width 91 height 13
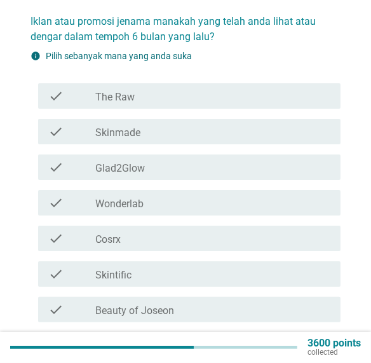
scroll to position [102, 0]
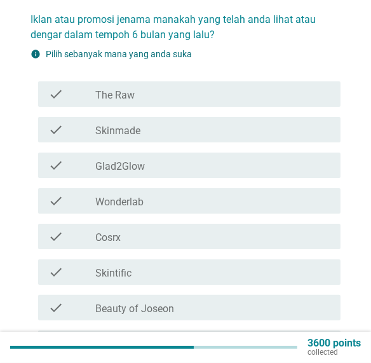
click at [328, 86] on div "check_box_outline_blank The Raw" at bounding box center [212, 93] width 235 height 15
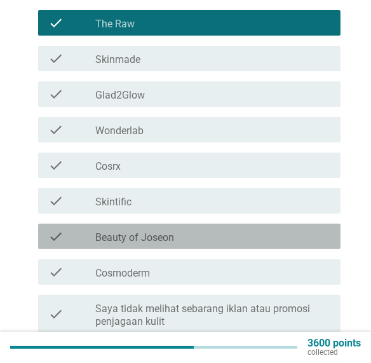
scroll to position [173, 0]
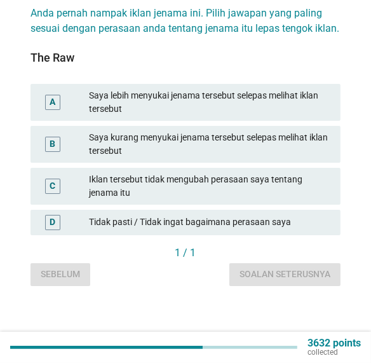
scroll to position [0, 0]
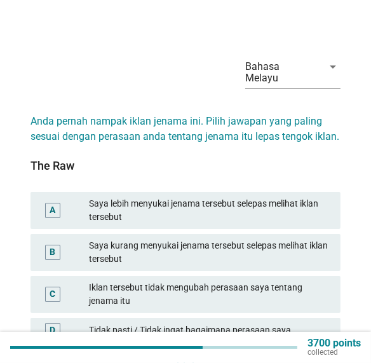
click at [298, 323] on div "Tidak pasti / Tidak ingat bagaimana perasaan saya" at bounding box center [209, 330] width 241 height 15
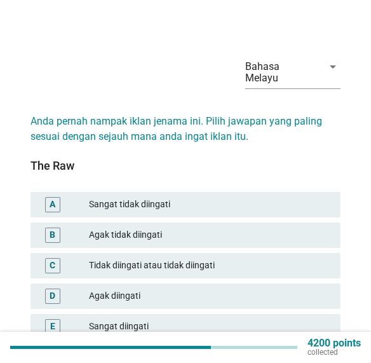
click at [272, 258] on div "Tidak diingati atau tidak diingati" at bounding box center [209, 265] width 241 height 15
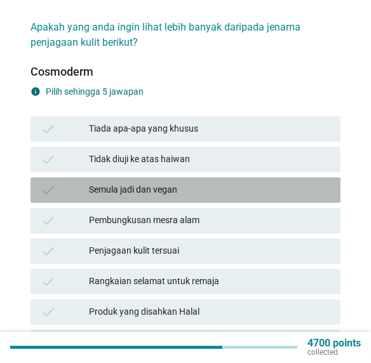
scroll to position [98, 0]
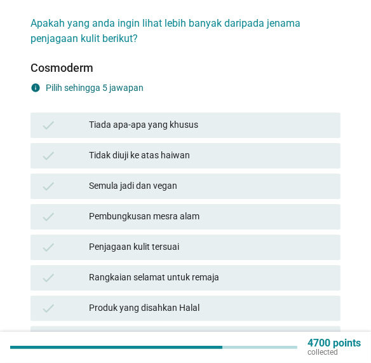
click at [253, 239] on div "Penjagaan kulit tersuai" at bounding box center [209, 246] width 241 height 15
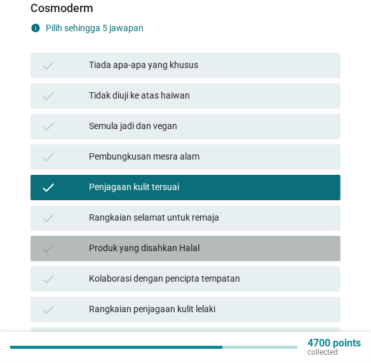
scroll to position [170, 0]
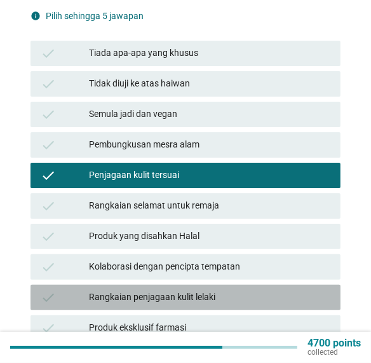
click at [277, 290] on div "Rangkaian penjagaan kulit lelaki" at bounding box center [209, 297] width 241 height 15
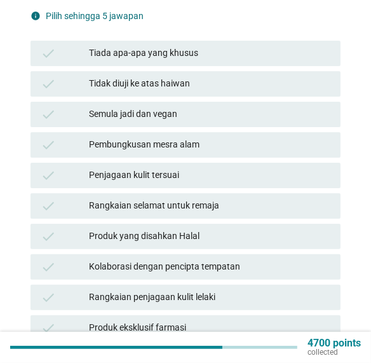
scroll to position [0, 0]
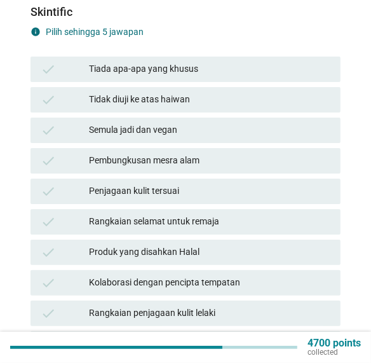
click at [250, 306] on div "Rangkaian penjagaan kulit lelaki" at bounding box center [209, 313] width 241 height 15
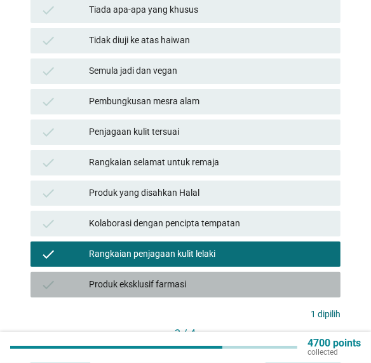
scroll to position [220, 0]
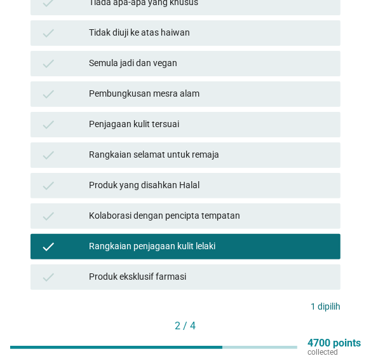
click at [302, 340] on div "Seterusnya" at bounding box center [303, 346] width 55 height 13
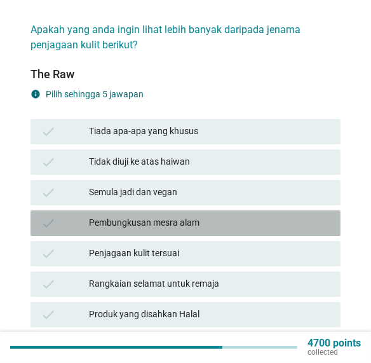
scroll to position [111, 0]
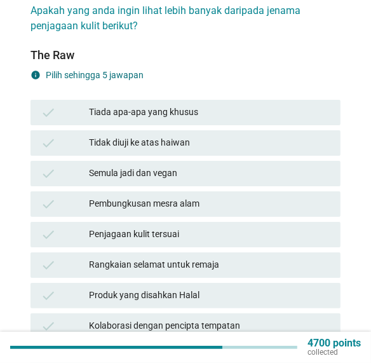
click at [256, 344] on div "Rangkaian penjagaan kulit lelaki" at bounding box center [209, 356] width 241 height 15
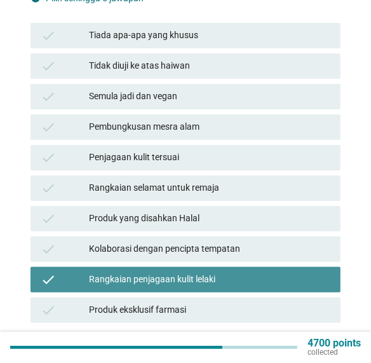
scroll to position [189, 0]
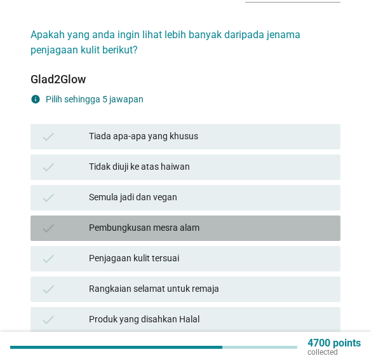
scroll to position [109, 0]
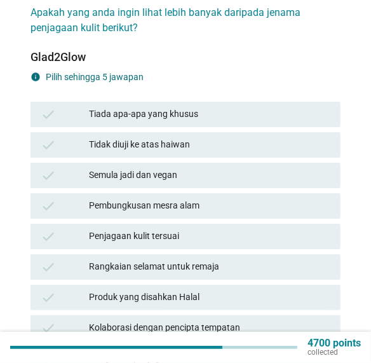
click at [244, 344] on div "Rangkaian penjagaan kulit lelaki" at bounding box center [209, 358] width 241 height 15
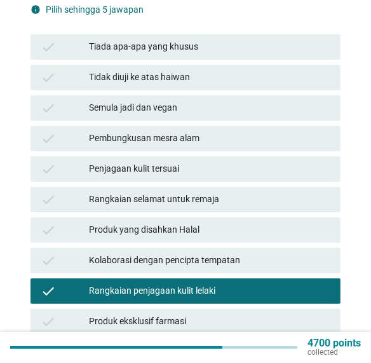
scroll to position [179, 0]
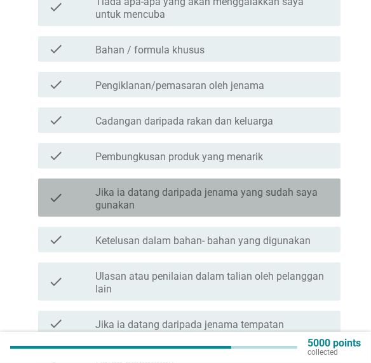
scroll to position [231, 0]
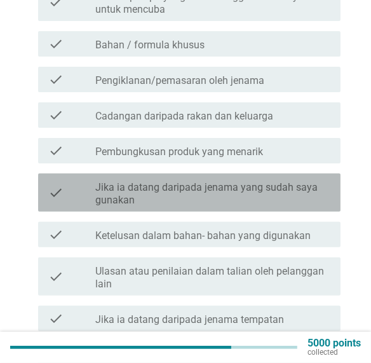
click at [320, 183] on label "Jika ia datang daripada jenama yang sudah saya gunakan" at bounding box center [212, 193] width 235 height 25
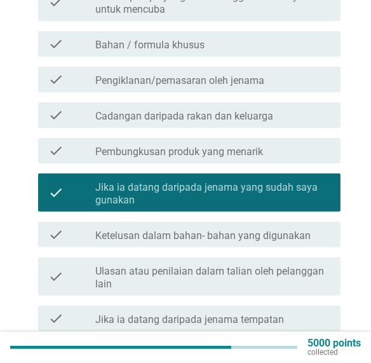
click at [306, 267] on label "Ulasan atau penilaian dalam talian oleh pelanggan lain" at bounding box center [212, 277] width 235 height 25
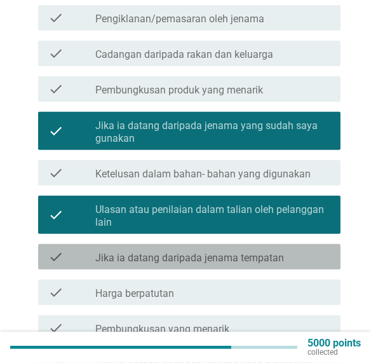
scroll to position [337, 0]
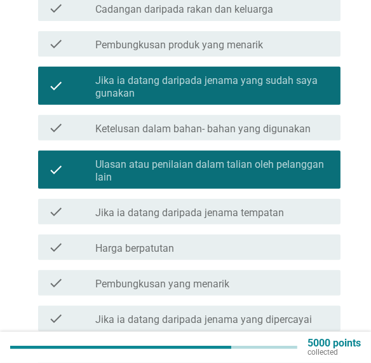
click at [297, 239] on div "check_box_outline_blank Harga berpatutan" at bounding box center [212, 246] width 235 height 15
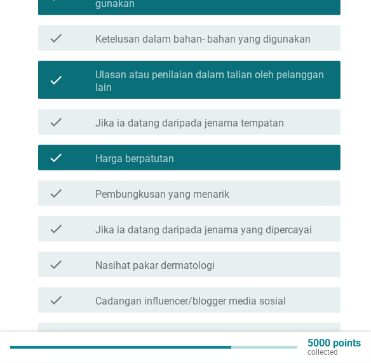
scroll to position [428, 0]
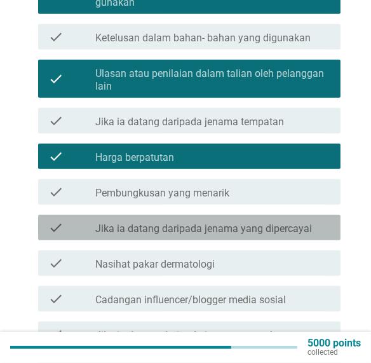
click at [309, 222] on label "Jika ia datang daripada jenama yang dipercayai" at bounding box center [203, 228] width 217 height 13
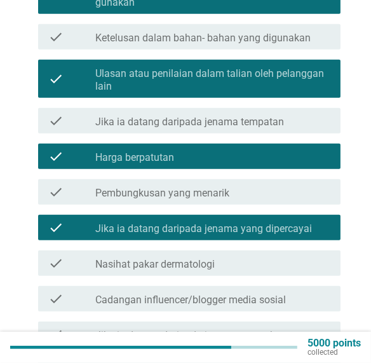
click at [311, 261] on div "check check_box_outline_blank Nasihat pakar dermatologi" at bounding box center [189, 262] width 302 height 25
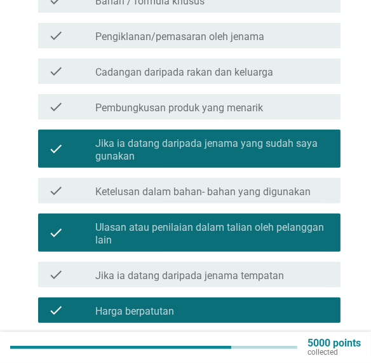
scroll to position [497, 0]
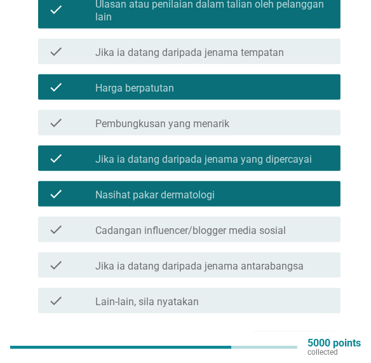
click at [313, 337] on div "Seterusnya" at bounding box center [293, 343] width 63 height 15
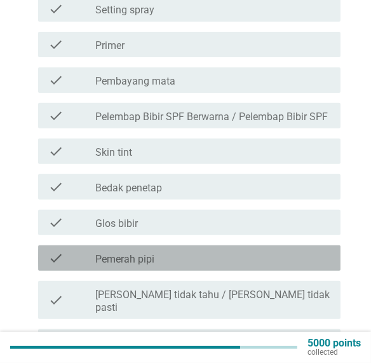
scroll to position [311, 0]
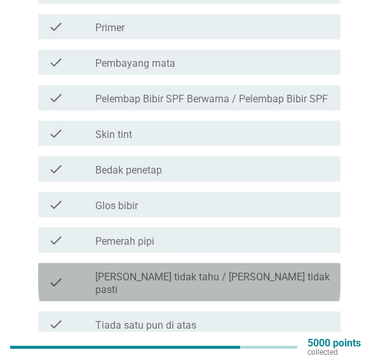
click at [311, 271] on div "check check_box_outline_blank Saya tidak tahu / Saya tidak pasti" at bounding box center [189, 282] width 302 height 38
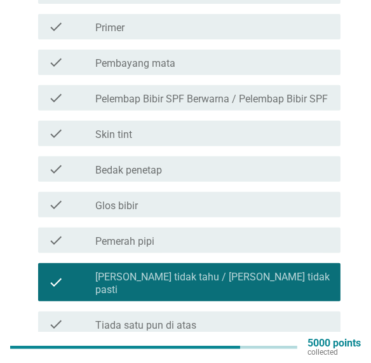
click at [310, 316] on div "check_box_outline_blank Tiada satu pun di atas" at bounding box center [212, 323] width 235 height 15
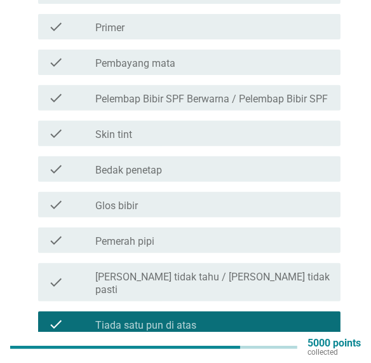
click at [314, 344] on div "Seterusnya" at bounding box center [293, 367] width 63 height 15
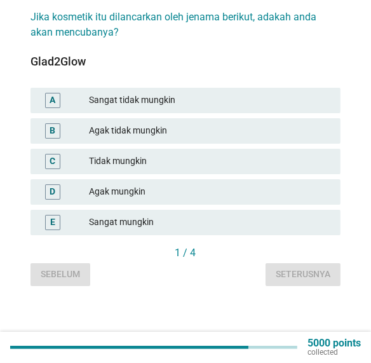
scroll to position [0, 0]
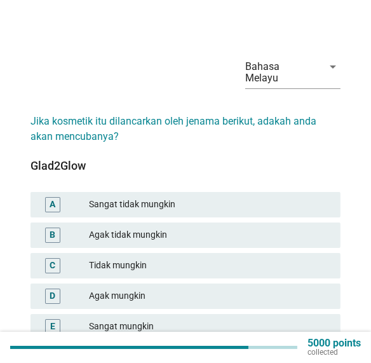
click at [266, 258] on div "Tidak mungkin" at bounding box center [209, 265] width 241 height 15
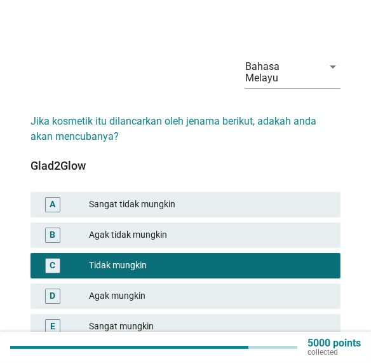
click at [273, 288] on div "Agak mungkin" at bounding box center [209, 295] width 241 height 15
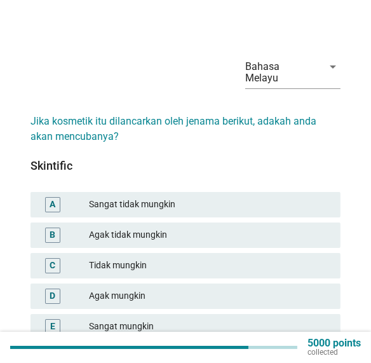
click at [283, 288] on div "Agak mungkin" at bounding box center [209, 295] width 241 height 15
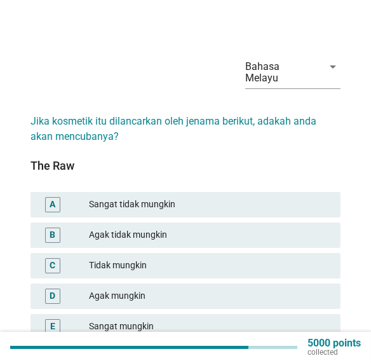
click at [287, 288] on div "Agak mungkin" at bounding box center [209, 295] width 241 height 15
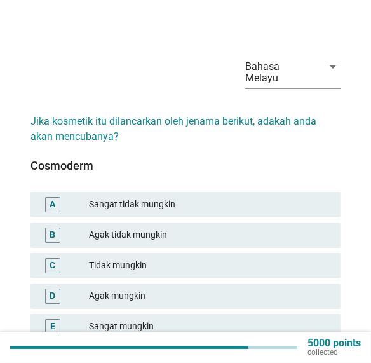
click at [281, 288] on div "Agak mungkin" at bounding box center [209, 295] width 241 height 15
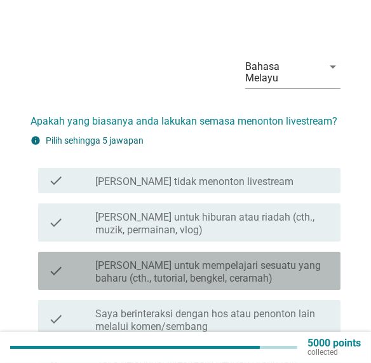
click at [302, 269] on label "[PERSON_NAME] untuk mempelajari sesuatu yang baharu (cth., tutorial, bengkel, c…" at bounding box center [212, 271] width 235 height 25
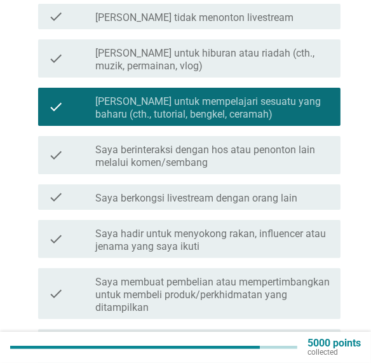
scroll to position [168, 0]
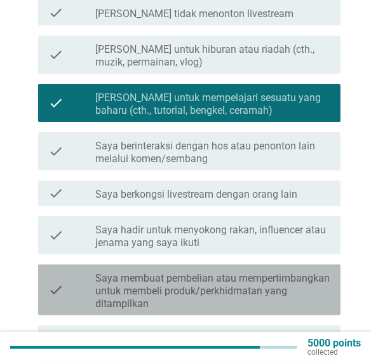
click at [314, 281] on label "Saya membuat pembelian atau mempertimbangkan untuk membeli produk/perkhidmatan …" at bounding box center [212, 291] width 235 height 38
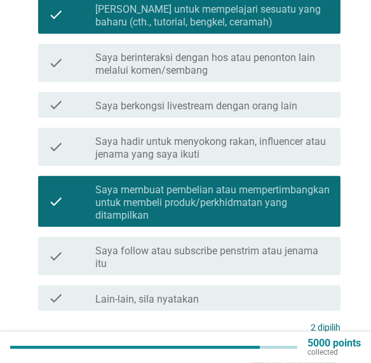
scroll to position [257, 0]
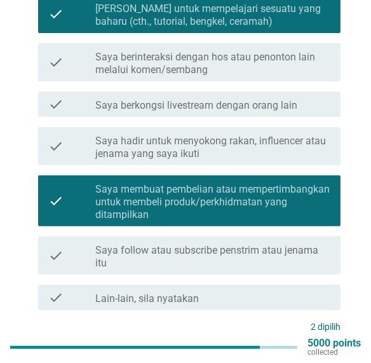
click at [315, 344] on div "Seterusnya" at bounding box center [293, 358] width 63 height 15
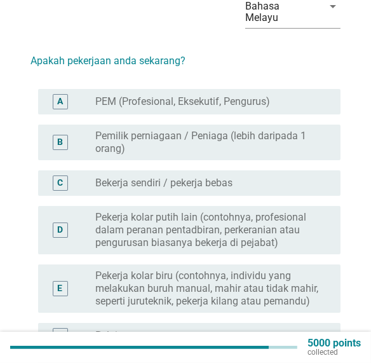
click at [311, 279] on label "Pekerja kolar biru (contohnya, individu yang melakukan buruh manual, mahir atau…" at bounding box center [207, 288] width 225 height 38
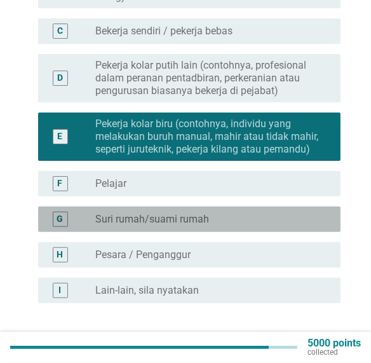
scroll to position [217, 0]
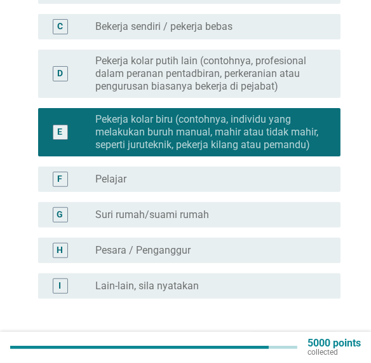
click at [318, 333] on button "Seterusnya" at bounding box center [293, 344] width 83 height 23
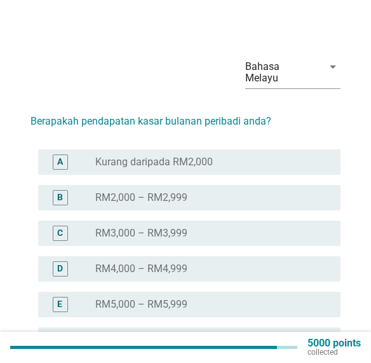
click at [316, 191] on div "radio_button_unchecked RM2,000 – RM2,999" at bounding box center [207, 197] width 225 height 13
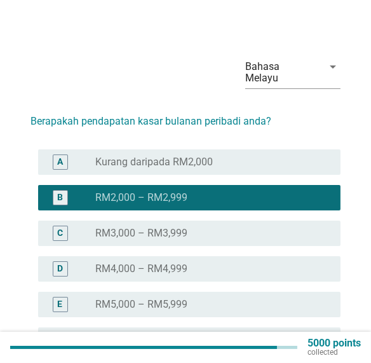
click at [318, 156] on div "radio_button_unchecked Kurang daripada RM2,000" at bounding box center [207, 162] width 225 height 13
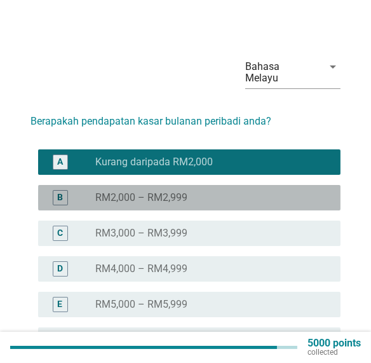
click at [299, 191] on div "radio_button_unchecked RM2,000 – RM2,999" at bounding box center [207, 197] width 225 height 13
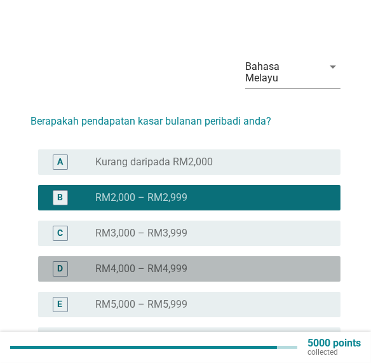
scroll to position [197, 0]
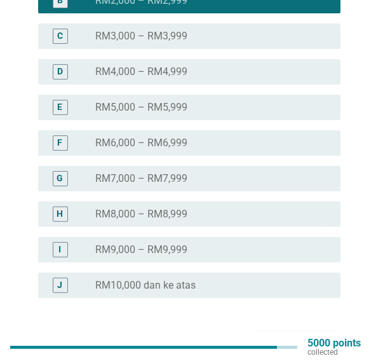
click at [312, 342] on button "Seterusnya" at bounding box center [293, 343] width 83 height 23
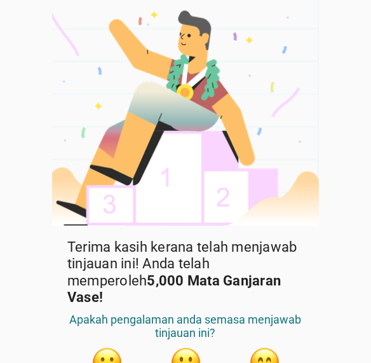
click at [266, 344] on button "button" at bounding box center [264, 362] width 32 height 32
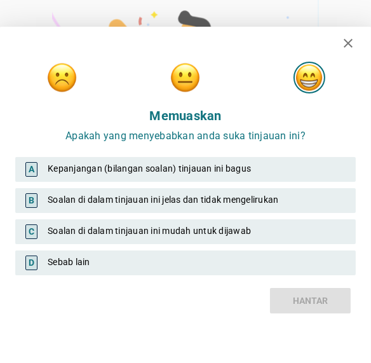
click at [315, 207] on div "B Soalan di dalam tinjauan ini jelas dan tidak mengelirukan" at bounding box center [185, 200] width 340 height 25
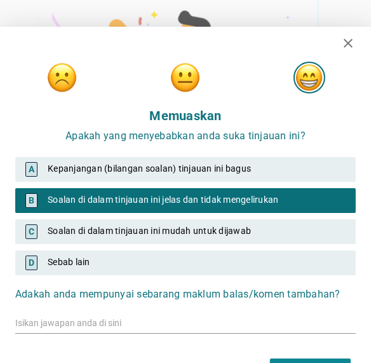
click at [314, 228] on div "C Soalan di dalam tinjauan ini mudah untuk dijawab" at bounding box center [185, 231] width 340 height 25
